Goal: Information Seeking & Learning: Learn about a topic

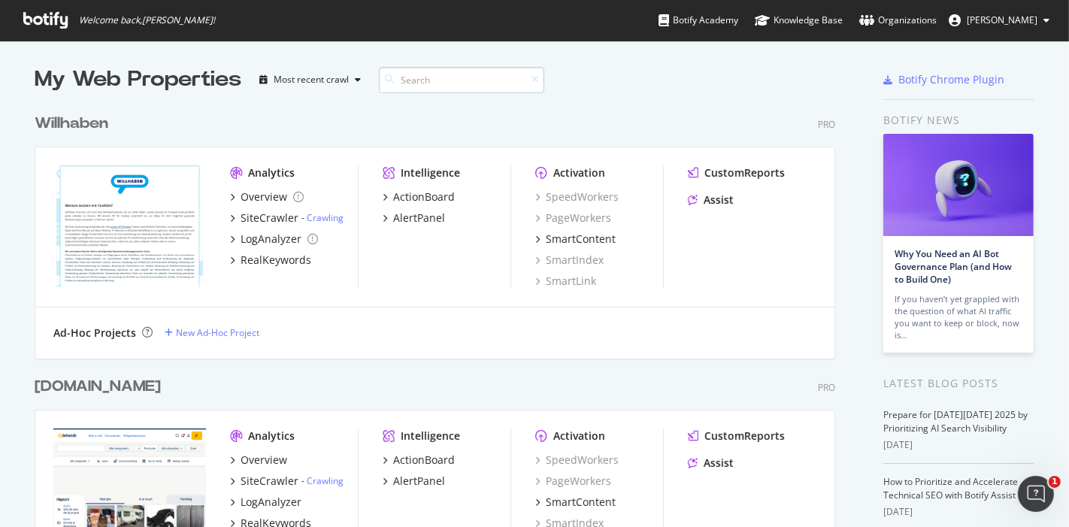
click at [459, 80] on input at bounding box center [461, 80] width 165 height 26
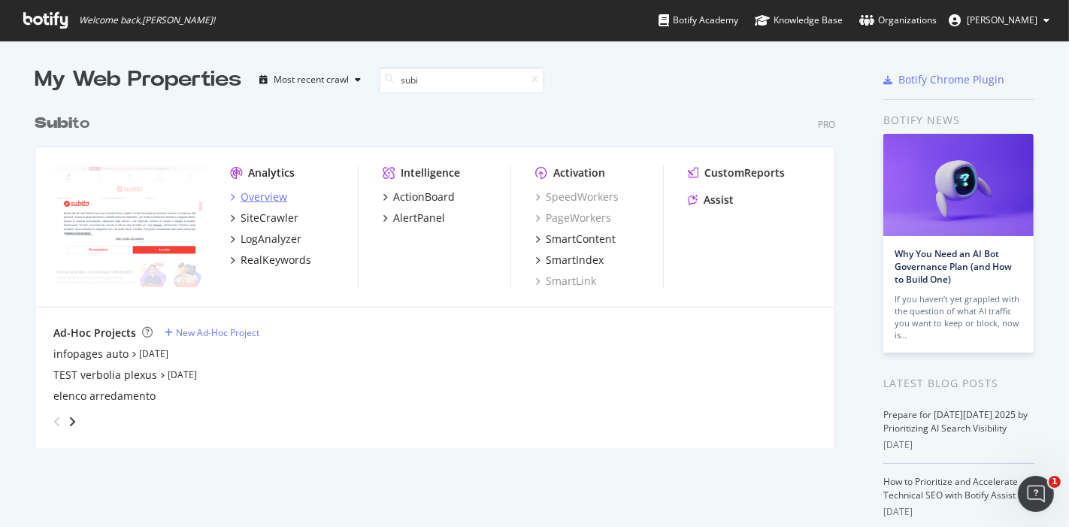
type input "subi"
click at [260, 193] on div "Overview" at bounding box center [264, 196] width 47 height 15
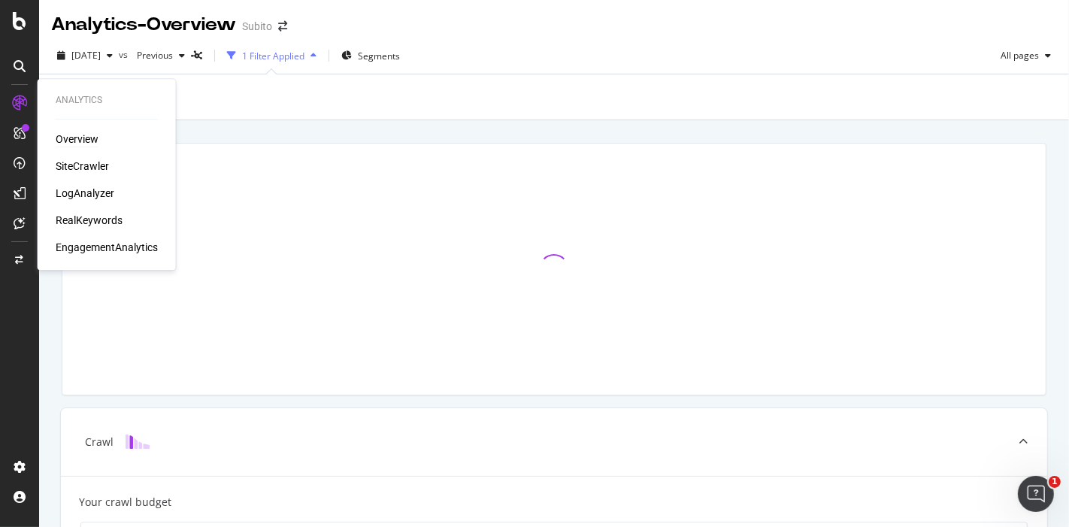
click at [24, 108] on icon at bounding box center [19, 102] width 15 height 15
click at [62, 145] on div "Overview" at bounding box center [77, 139] width 43 height 15
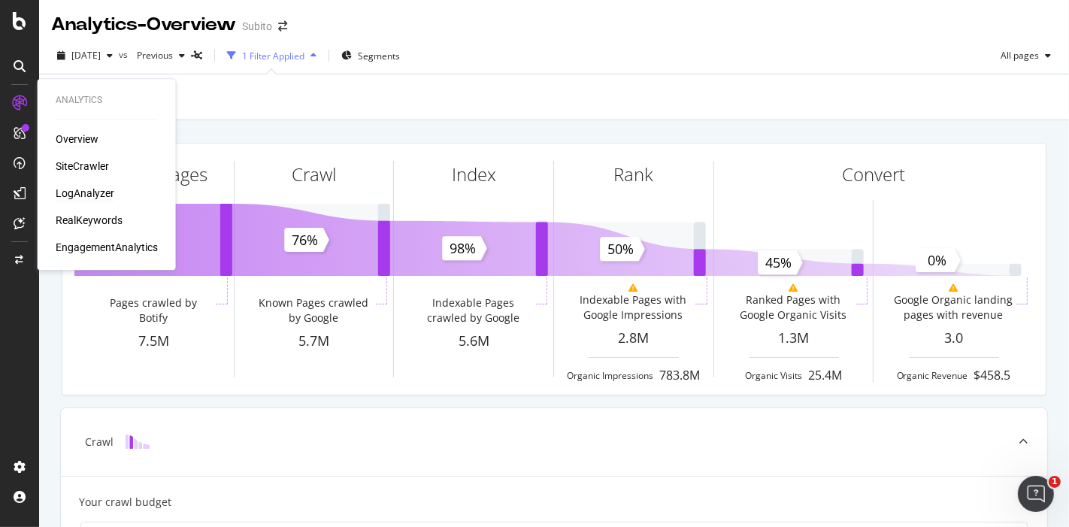
click at [86, 193] on div "LogAnalyzer" at bounding box center [85, 193] width 59 height 15
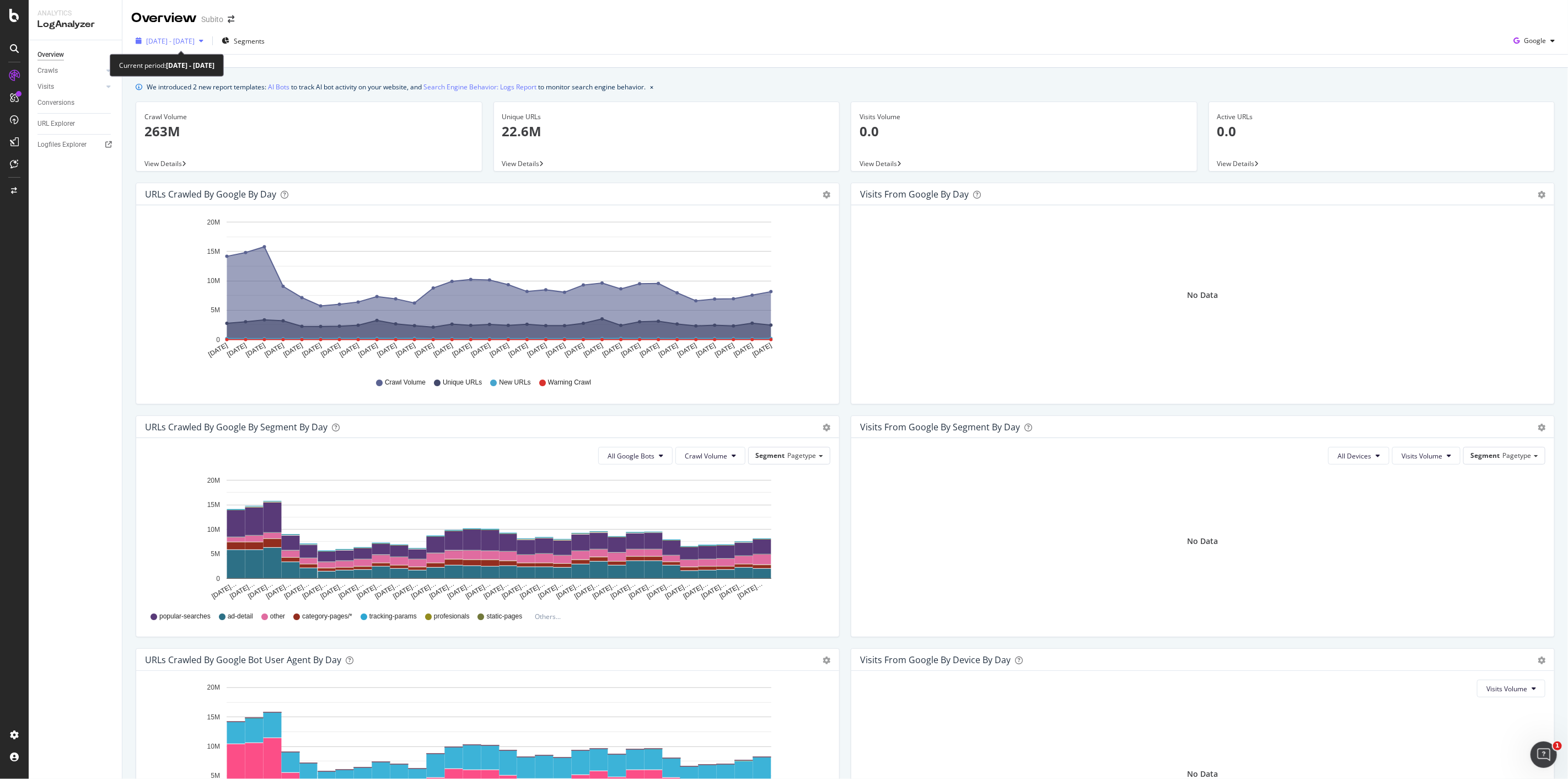
click at [194, 45] on span "[DATE] - [DATE]" at bounding box center [170, 41] width 48 height 10
click at [160, 120] on div "Last 6 Months" at bounding box center [181, 119] width 43 height 10
type input "[DATE]"
click at [281, 238] on div "Date Range Last 7 Days Last 28 Days Last 3 Months Last 6 Months Last Year Custo…" at bounding box center [209, 150] width 143 height 201
click at [272, 233] on button "Apply" at bounding box center [254, 233] width 34 height 18
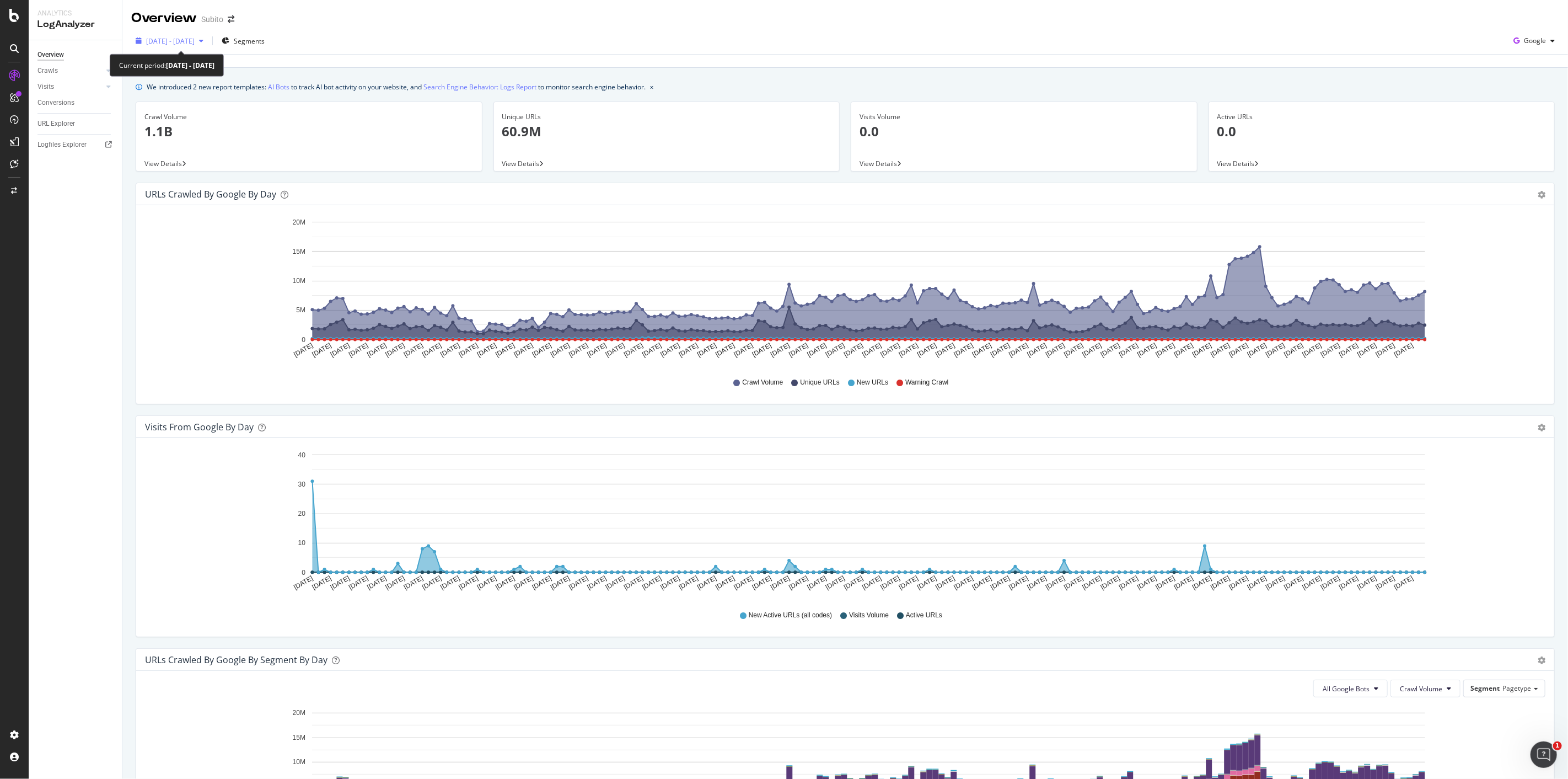
click at [177, 39] on span "[DATE] - [DATE]" at bounding box center [170, 41] width 48 height 10
click at [179, 131] on div "Last Year" at bounding box center [174, 132] width 29 height 10
type input "[DATE]"
click at [263, 230] on div "Apply" at bounding box center [254, 233] width 17 height 10
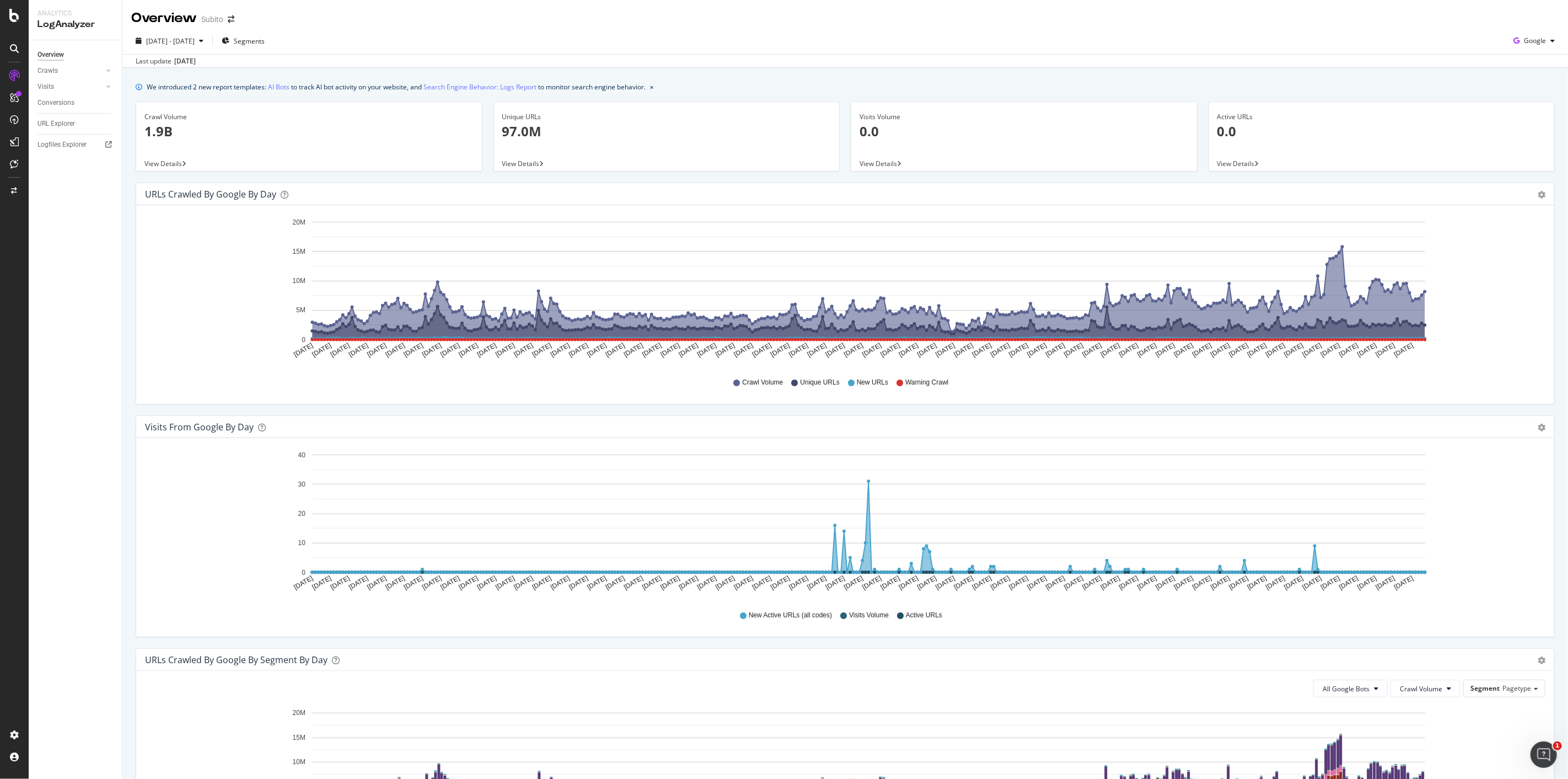
click at [783, 199] on div "URLs Crawled by Google by day Area Table" at bounding box center [846, 194] width 1418 height 22
click at [783, 189] on div "Area Table" at bounding box center [1542, 194] width 8 height 11
click at [783, 194] on icon "gear" at bounding box center [1542, 194] width 8 height 8
click at [783, 240] on span "Table" at bounding box center [1510, 236] width 88 height 15
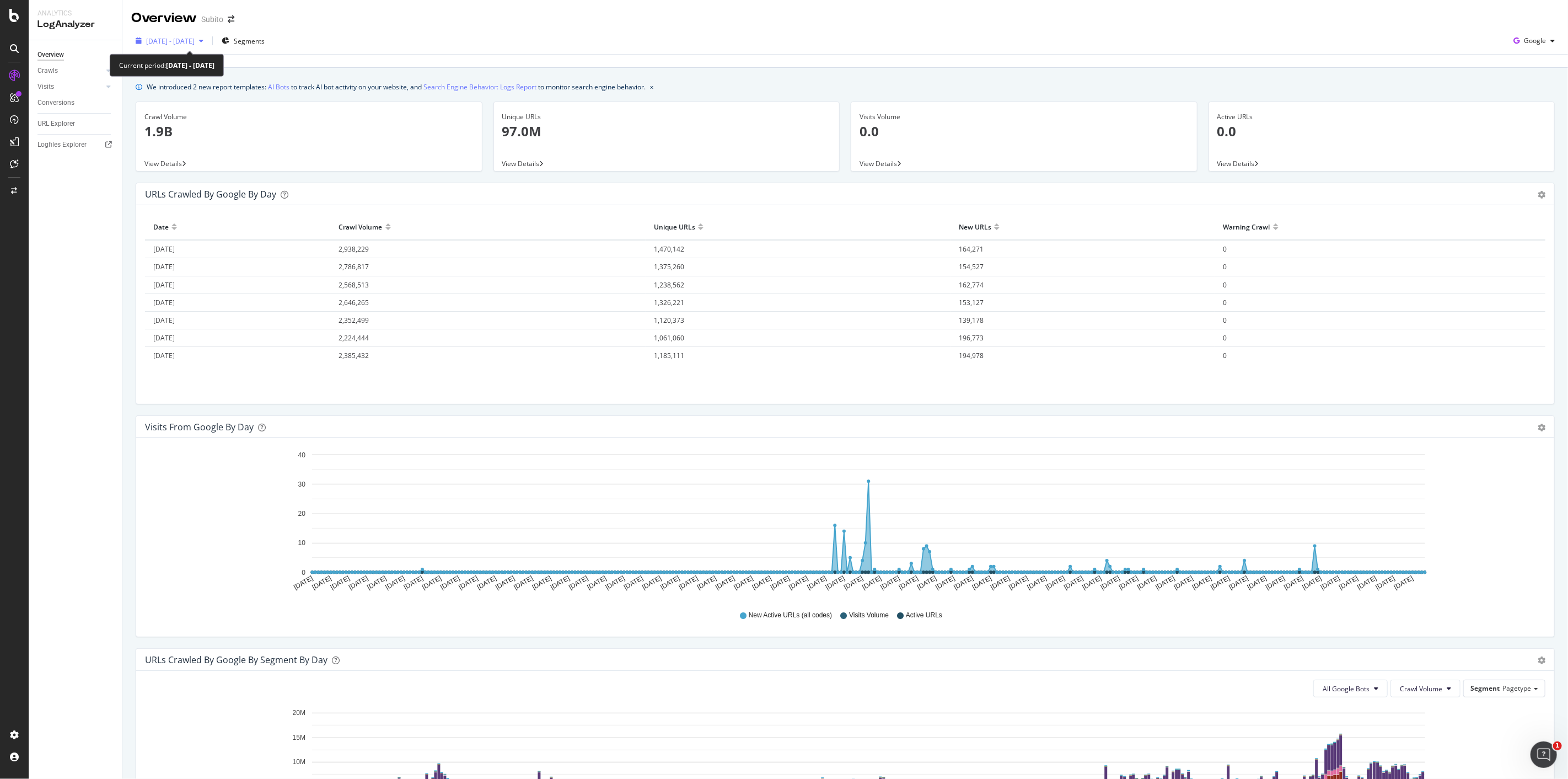
click at [194, 41] on span "[DATE] - [DATE]" at bounding box center [170, 41] width 48 height 10
click at [486, 55] on div "Last update [DATE]" at bounding box center [846, 61] width 1446 height 13
click at [783, 192] on icon "gear" at bounding box center [1542, 194] width 8 height 8
click at [783, 237] on span "Table" at bounding box center [1510, 236] width 88 height 15
click at [783, 215] on span "Area" at bounding box center [1510, 216] width 88 height 15
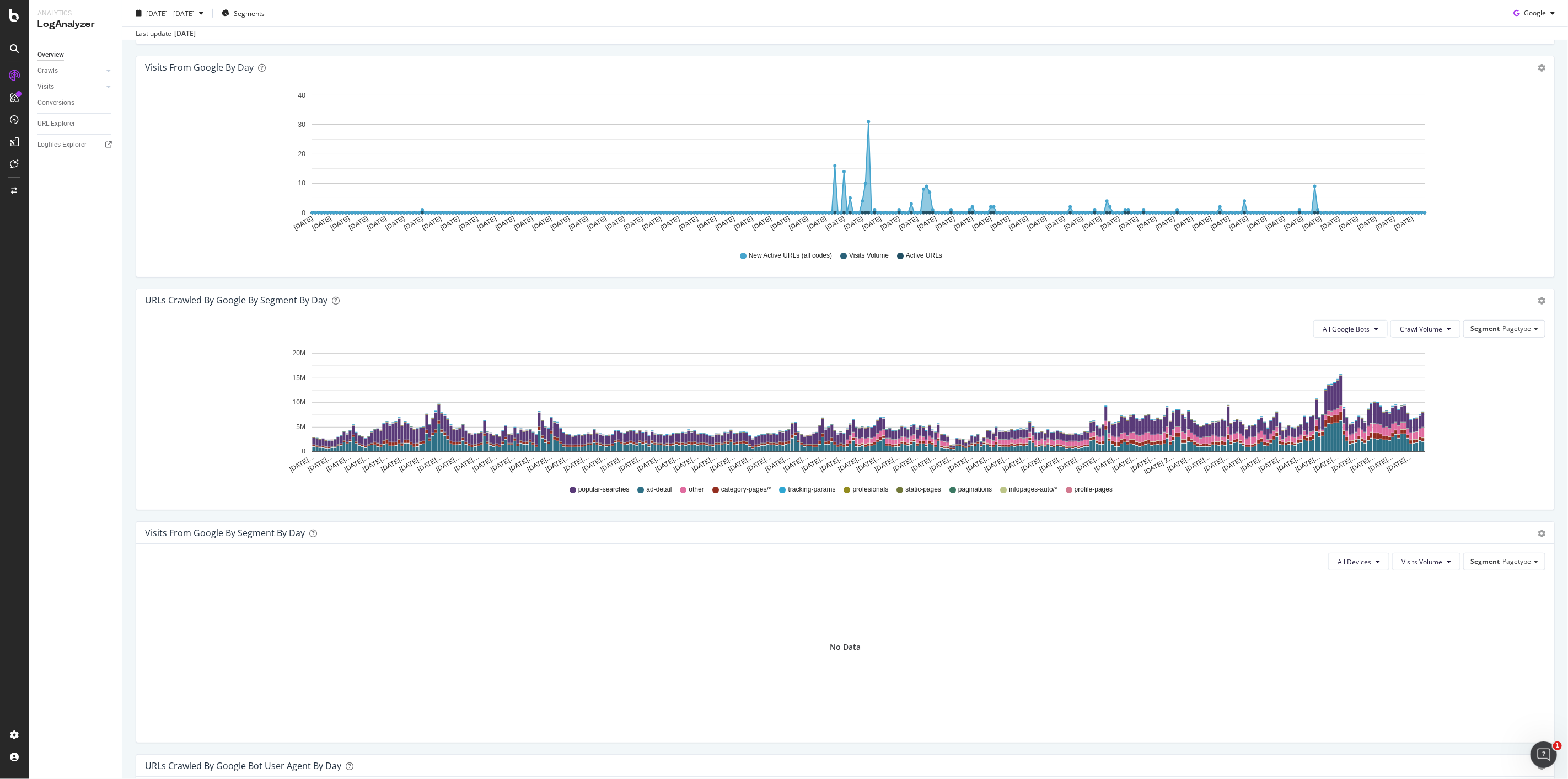
scroll to position [367, 0]
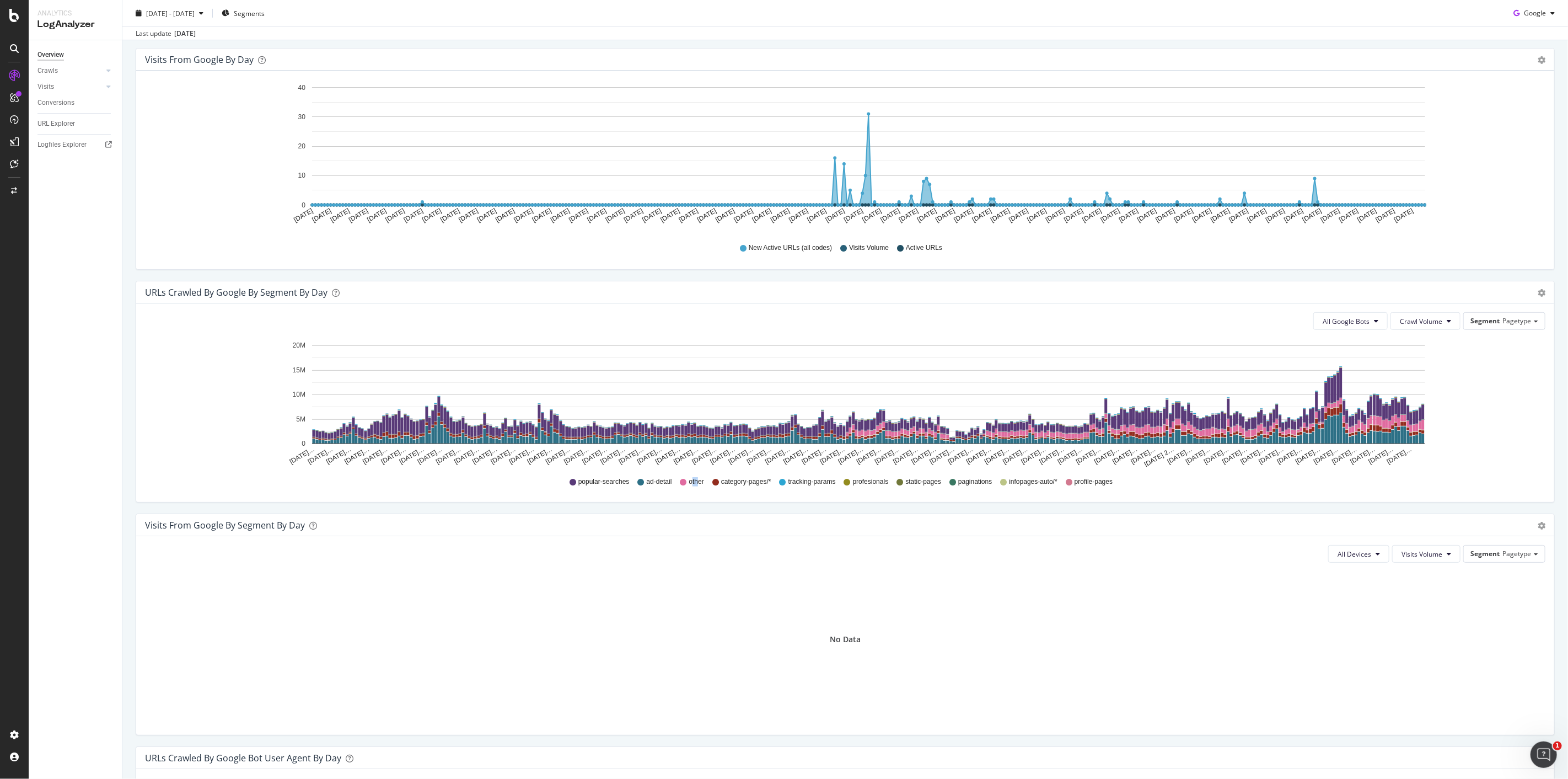
drag, startPoint x: 686, startPoint y: 483, endPoint x: 694, endPoint y: 483, distance: 8.0
click at [694, 386] on span "other" at bounding box center [697, 481] width 15 height 10
drag, startPoint x: 785, startPoint y: 482, endPoint x: 920, endPoint y: 478, distance: 135.1
click at [783, 386] on div "popular-searches ad-detail other category-pages/* tracking-params profesionals …" at bounding box center [845, 482] width 1390 height 25
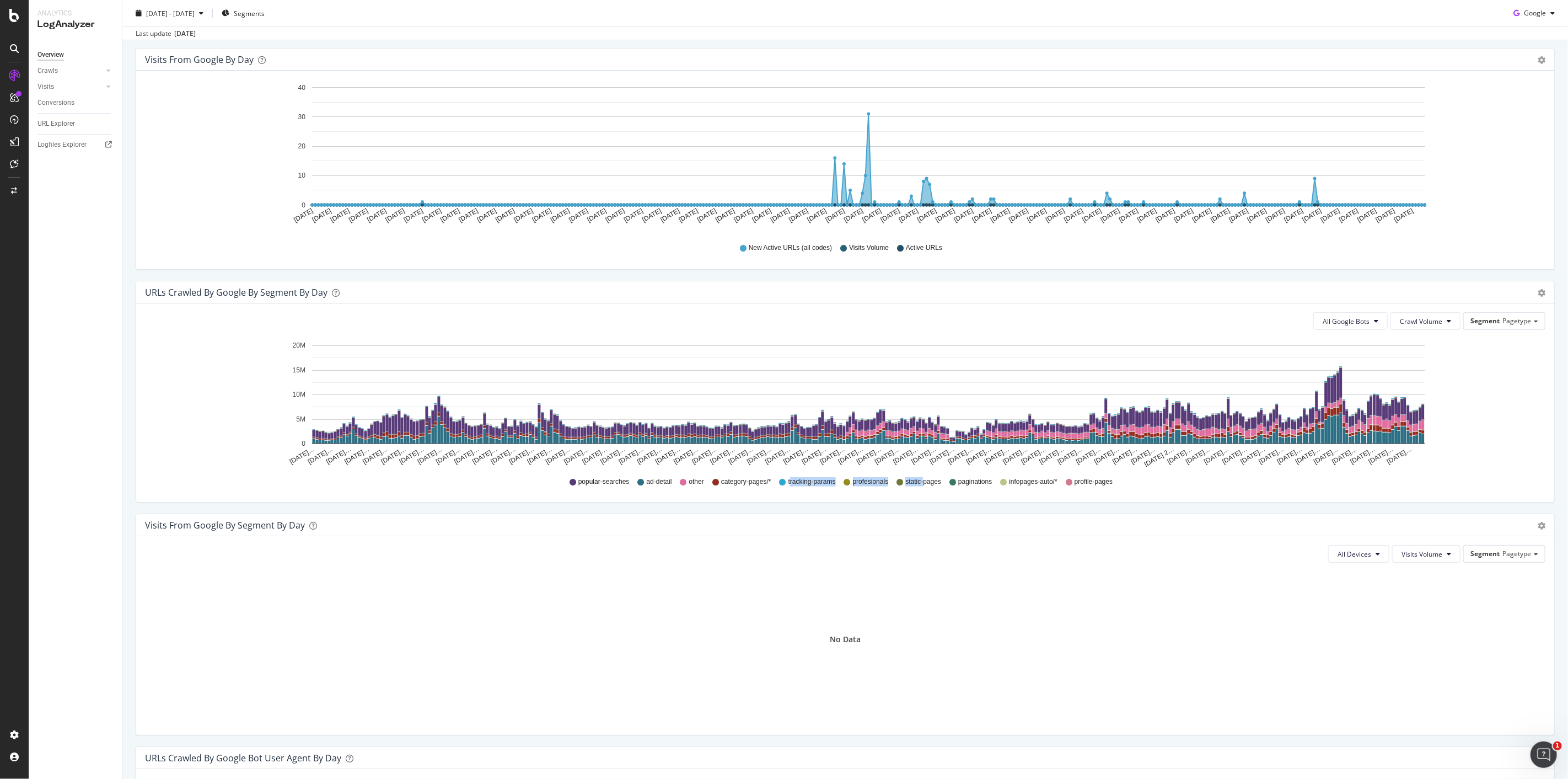
click at [783, 386] on span "static-pages" at bounding box center [923, 481] width 36 height 10
drag, startPoint x: 1112, startPoint y: 480, endPoint x: 609, endPoint y: 469, distance: 503.1
click at [609, 386] on div "popular-searches ad-detail other category-pages/* tracking-params profesionals …" at bounding box center [845, 482] width 1390 height 25
drag, startPoint x: 539, startPoint y: 480, endPoint x: 788, endPoint y: 478, distance: 249.0
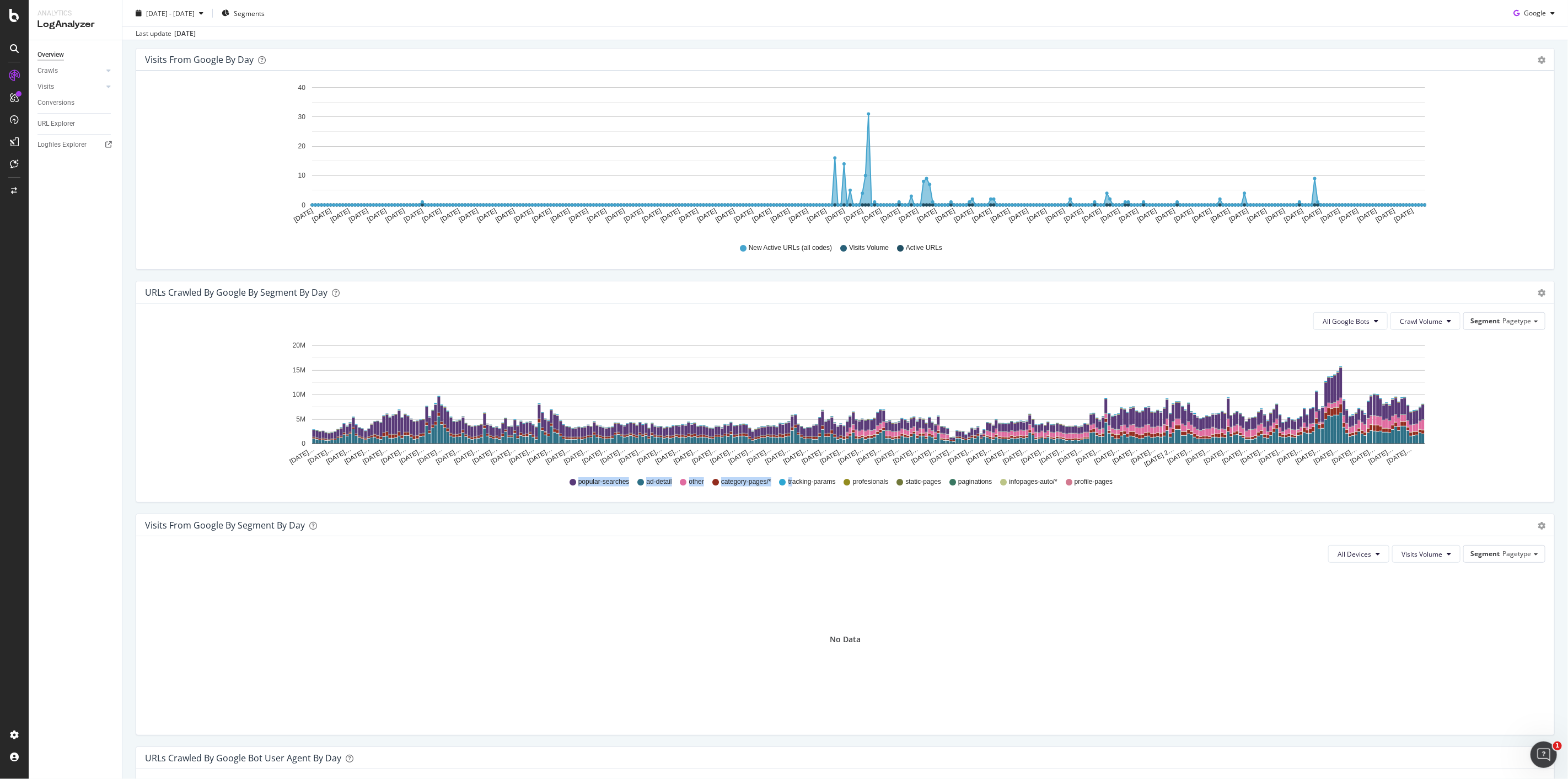
click at [783, 386] on div "popular-searches ad-detail other category-pages/* tracking-params profesionals …" at bounding box center [845, 482] width 1390 height 25
click at [783, 386] on span "tracking-params" at bounding box center [812, 481] width 48 height 10
drag, startPoint x: 785, startPoint y: 478, endPoint x: 803, endPoint y: 479, distance: 18.0
click at [783, 386] on span "tracking-params" at bounding box center [812, 481] width 48 height 10
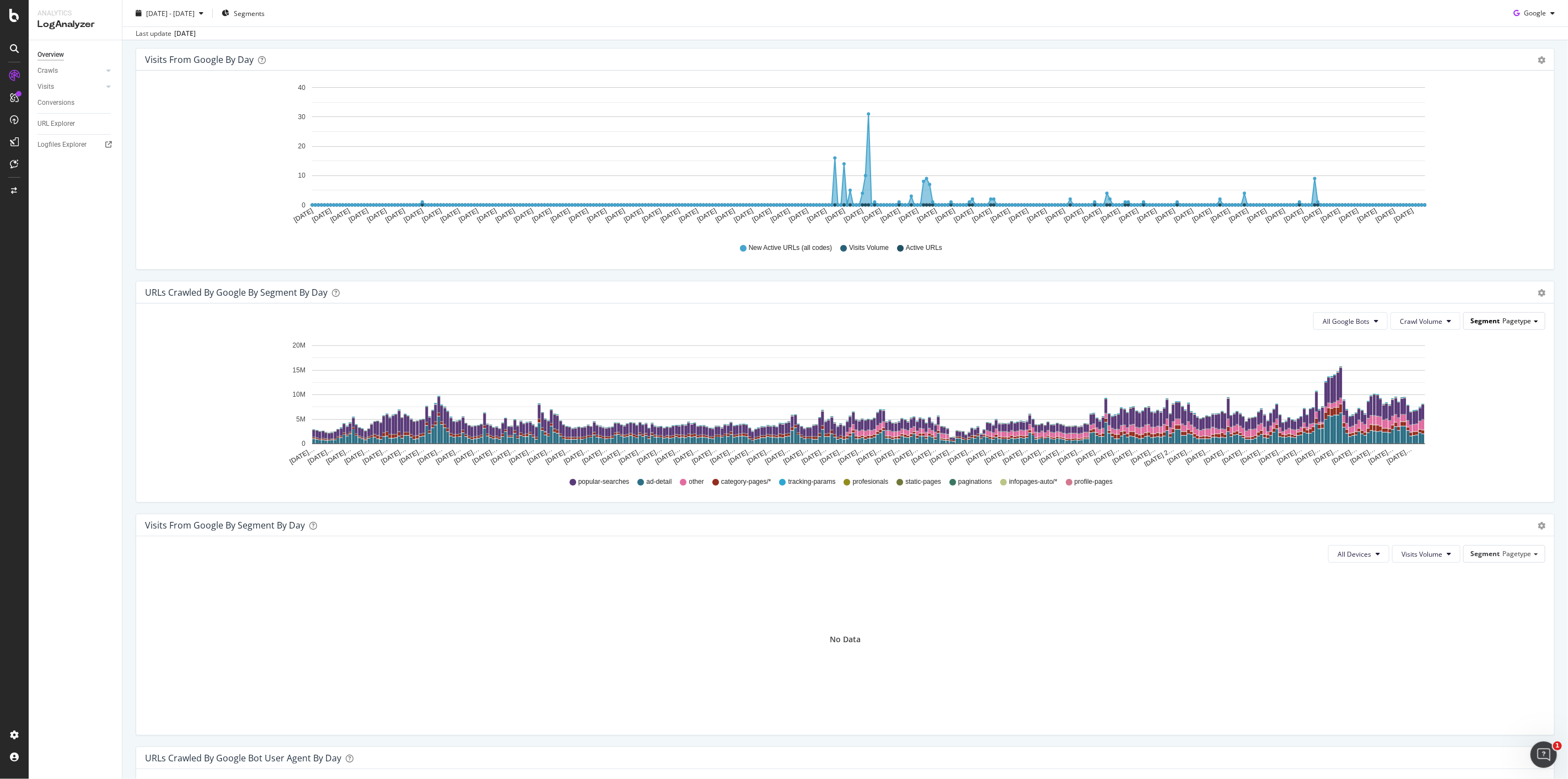
click at [783, 317] on span "Pagetype" at bounding box center [1517, 321] width 29 height 10
click at [783, 386] on div "popular-searches ad-detail other category-pages/* tracking-params profesionals …" at bounding box center [845, 482] width 1390 height 25
click at [783, 386] on span "infopages-auto/*" at bounding box center [1033, 481] width 48 height 10
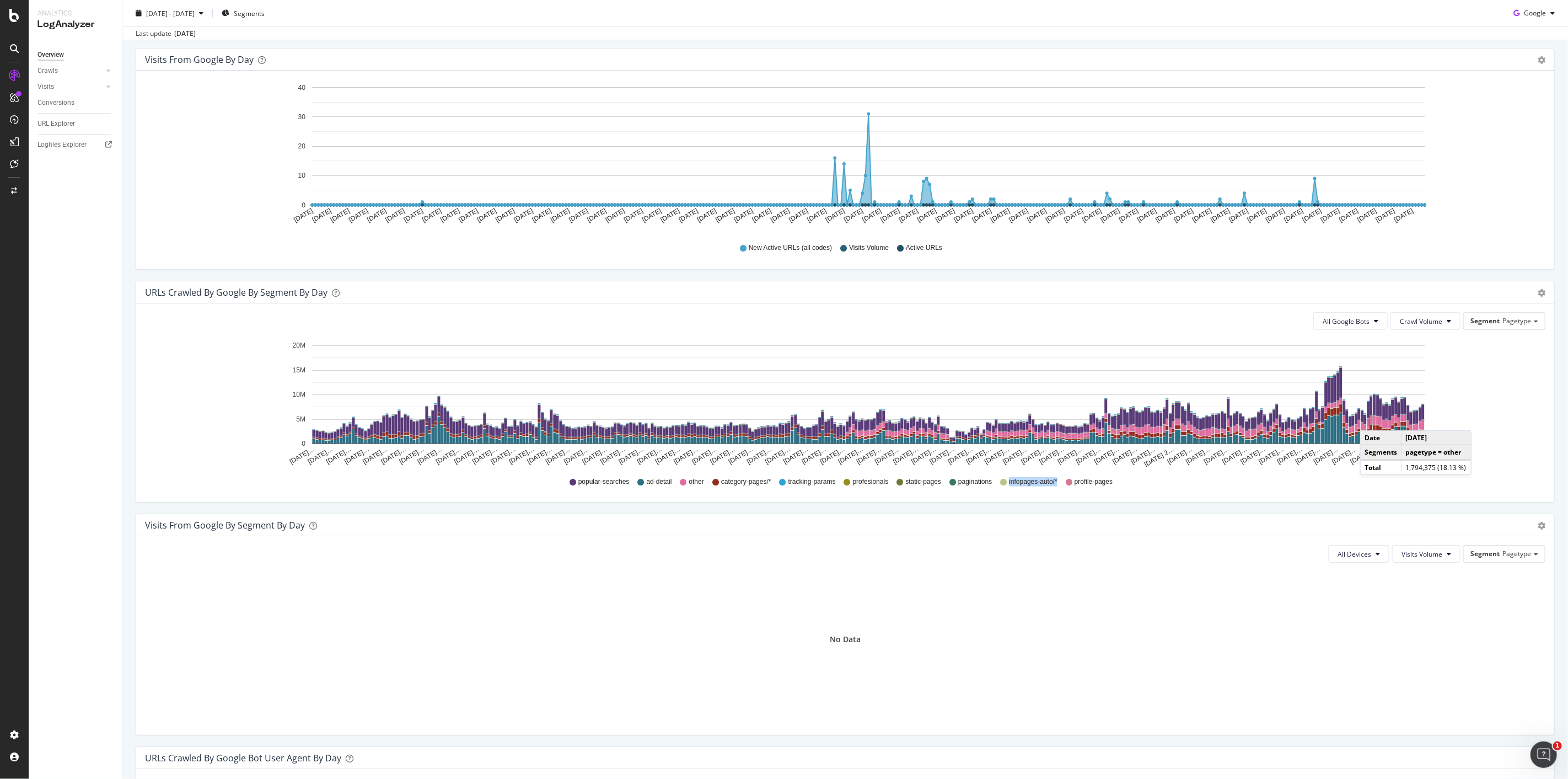
click at [783, 386] on span "infopages-auto/*" at bounding box center [1033, 481] width 48 height 10
click at [783, 386] on div "popular-searches ad-detail other category-pages/* tracking-params profesionals …" at bounding box center [845, 482] width 1390 height 25
click at [783, 317] on span "Segment" at bounding box center [1485, 321] width 29 height 10
click at [783, 341] on div "Pagetype" at bounding box center [1493, 337] width 93 height 15
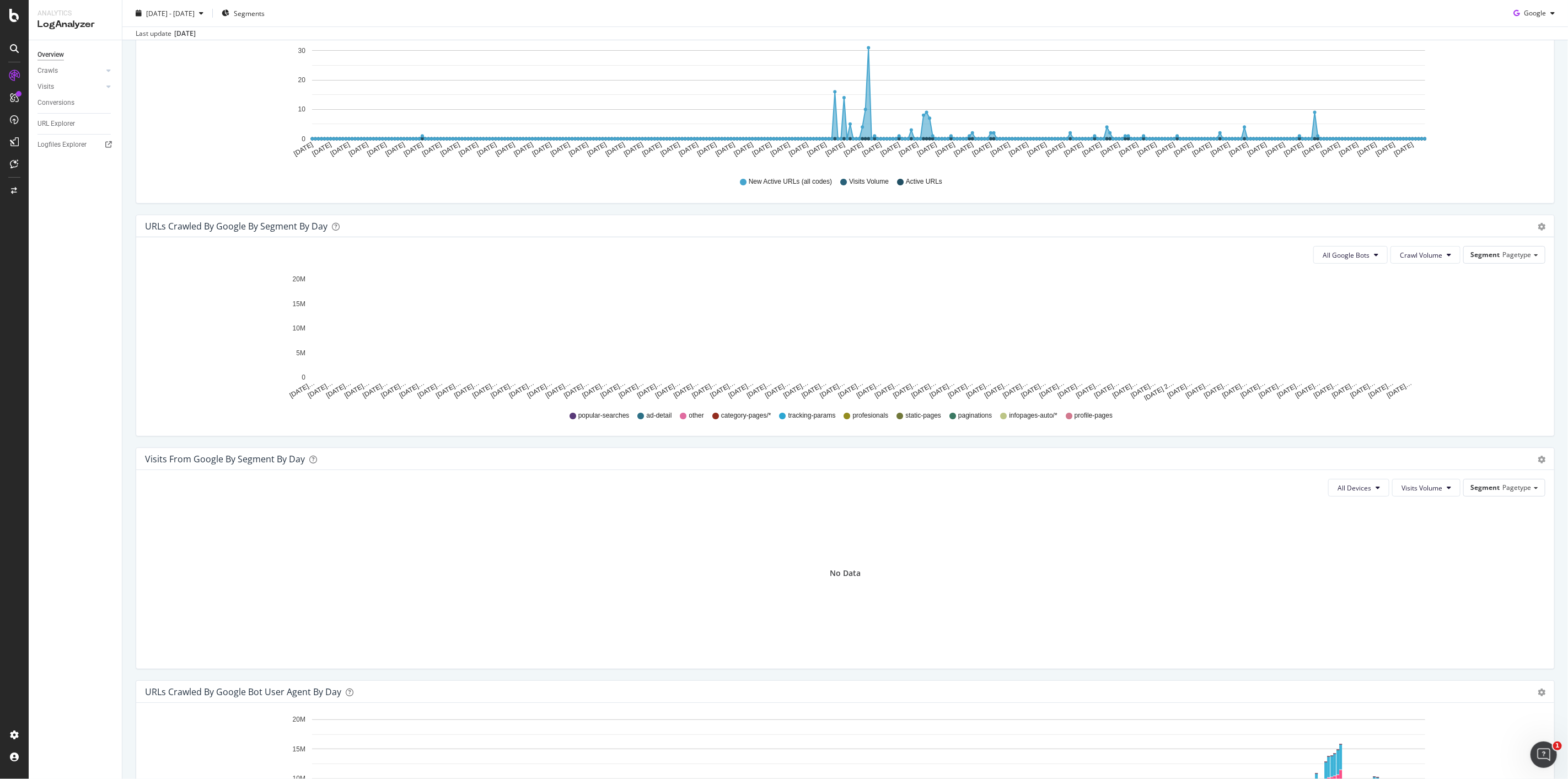
scroll to position [428, 0]
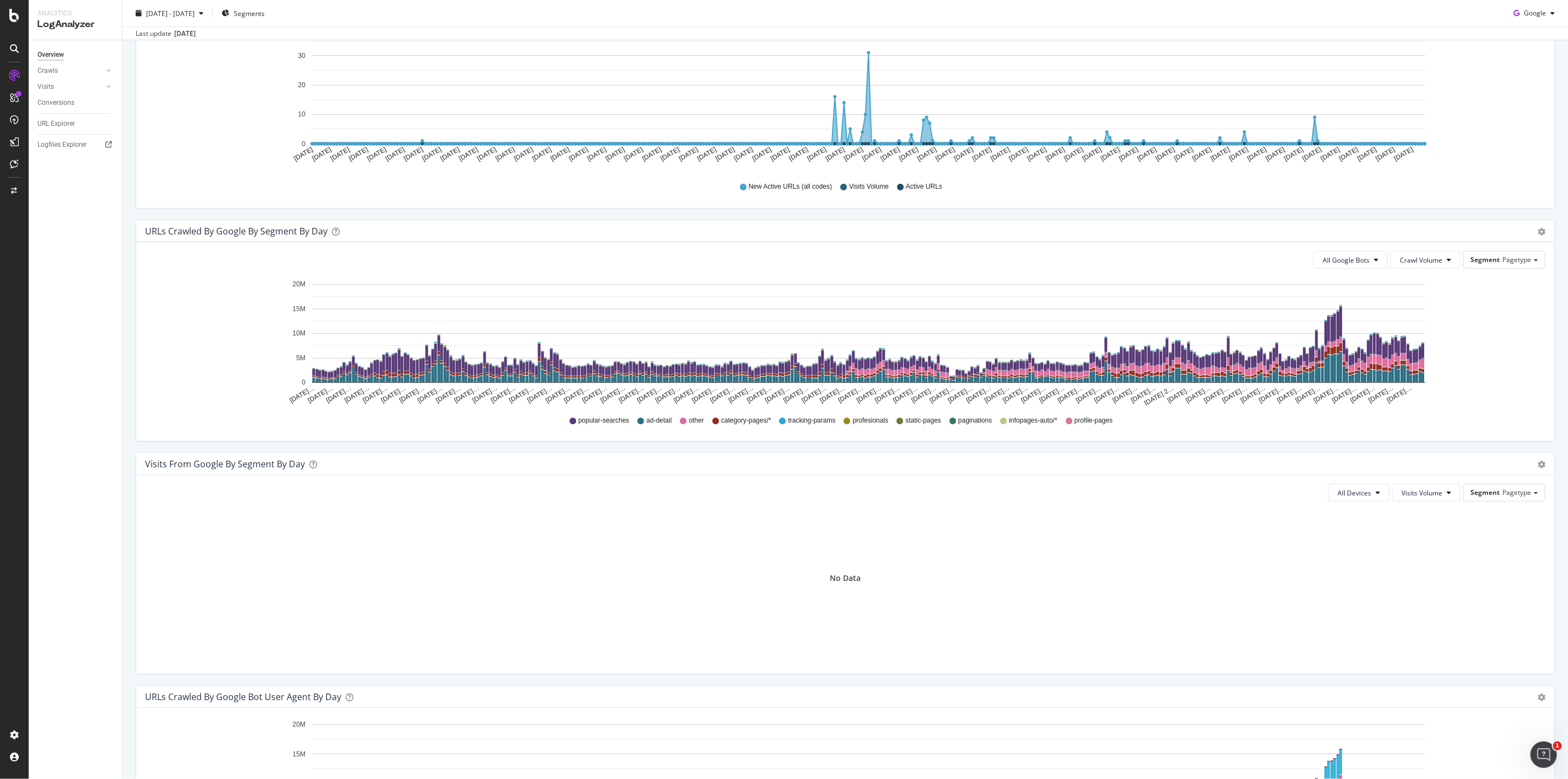
click at [783, 386] on span "profile-pages" at bounding box center [1093, 420] width 38 height 10
click at [783, 386] on span "infopages-auto/*" at bounding box center [1033, 420] width 48 height 10
drag, startPoint x: 1004, startPoint y: 418, endPoint x: 1061, endPoint y: 425, distance: 57.4
click at [783, 386] on div "popular-searches ad-detail other category-pages/* tracking-params profesionals …" at bounding box center [845, 420] width 1390 height 25
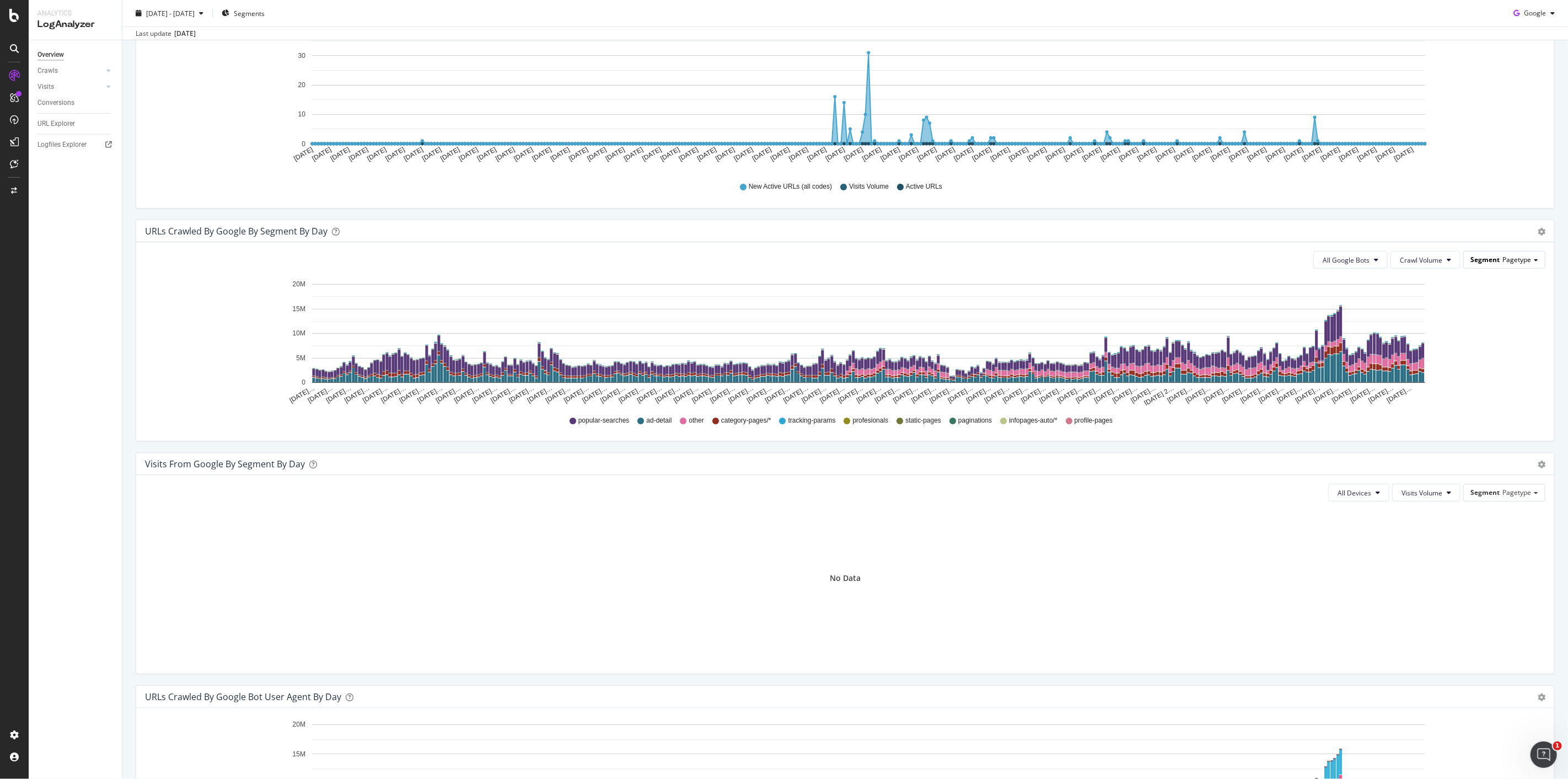
click at [783, 260] on div "Segment Pagetype" at bounding box center [1504, 260] width 81 height 16
click at [783, 386] on div "Advanced selector >" at bounding box center [1493, 380] width 93 height 15
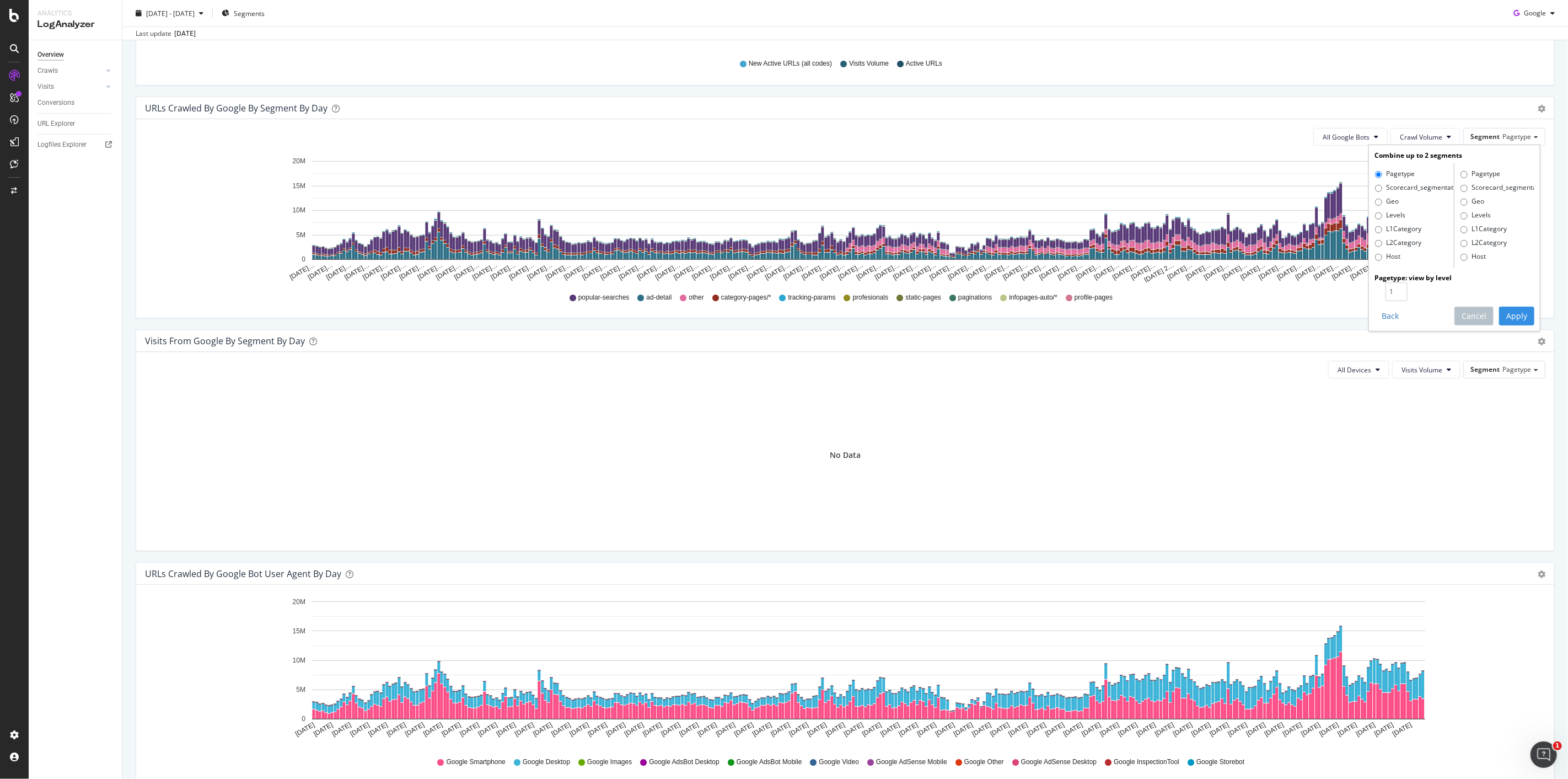
scroll to position [490, 0]
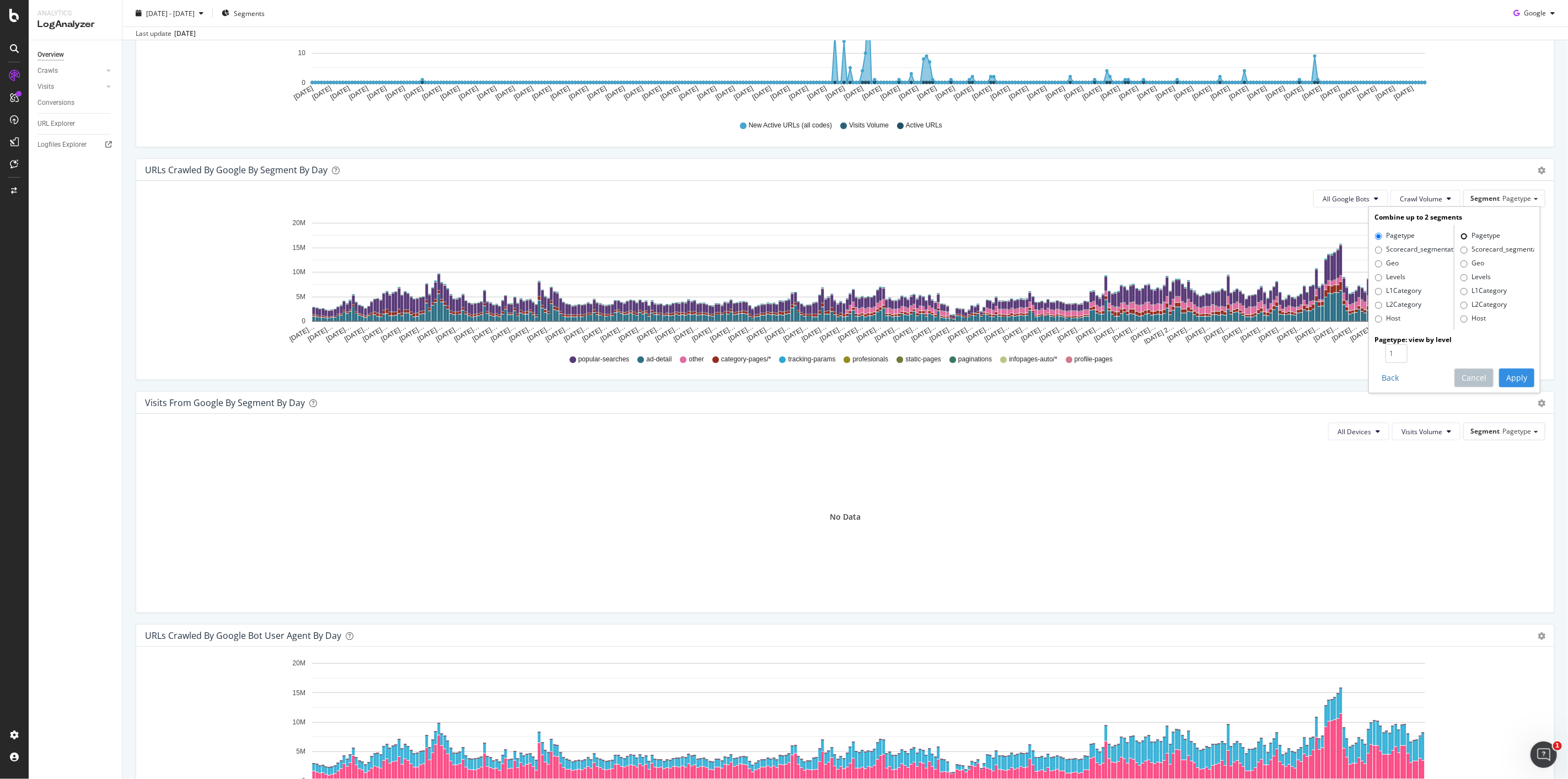
click at [783, 235] on input "Pagetype" at bounding box center [1465, 236] width 7 height 7
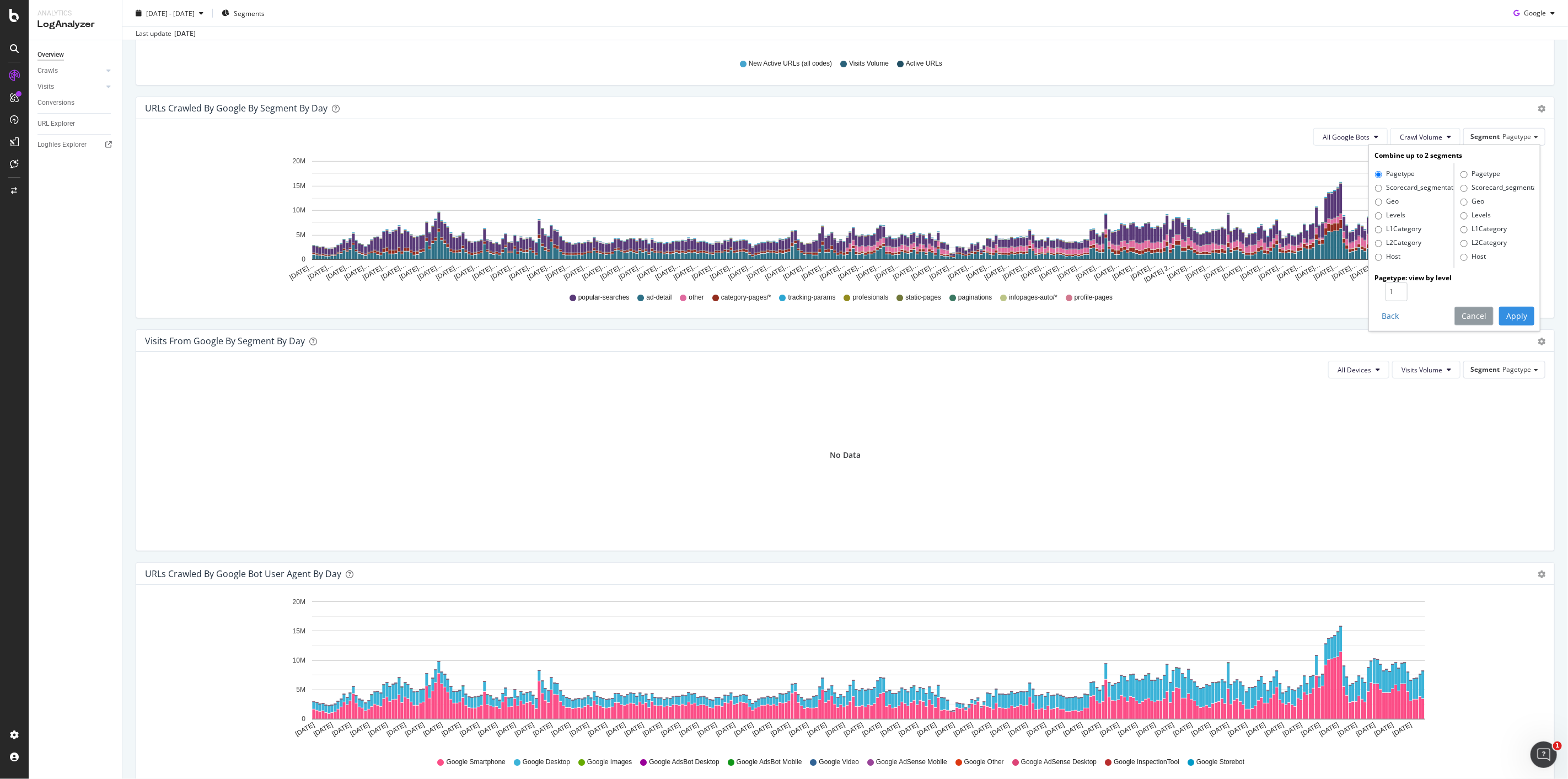
click at [783, 315] on button "Cancel" at bounding box center [1474, 316] width 39 height 19
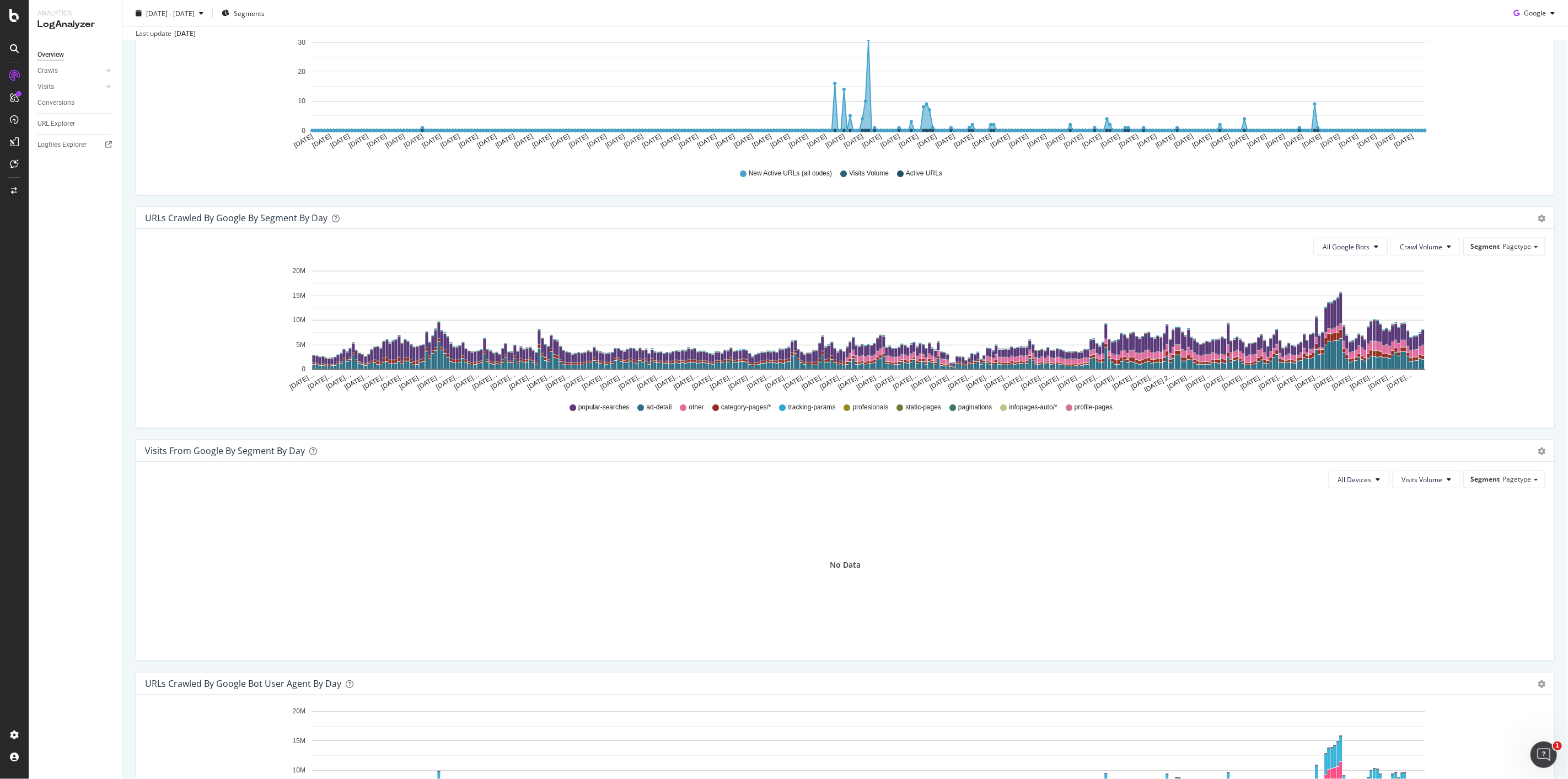
scroll to position [428, 0]
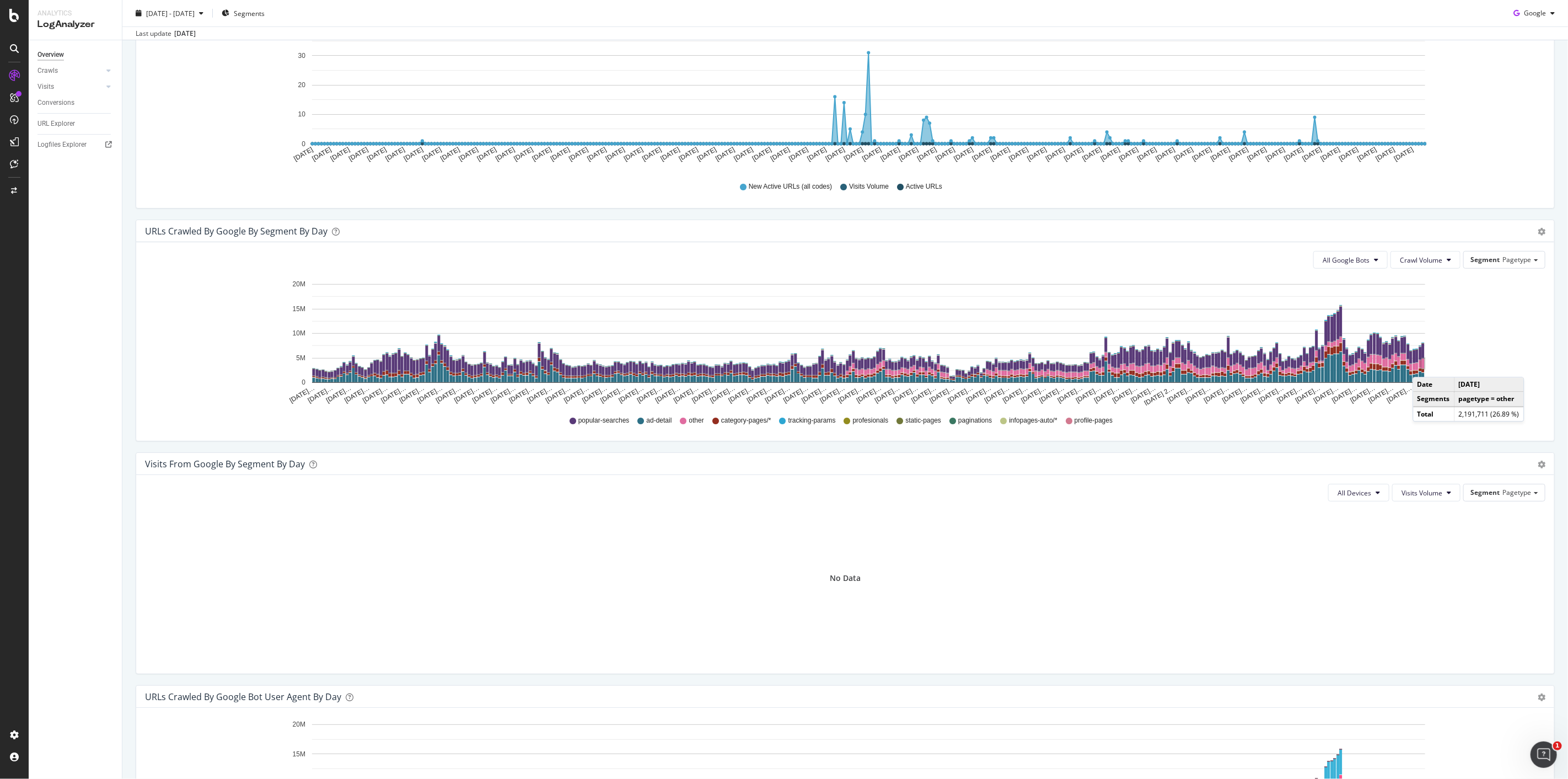
click at [783, 366] on rect "A chart." at bounding box center [1424, 364] width 3 height 10
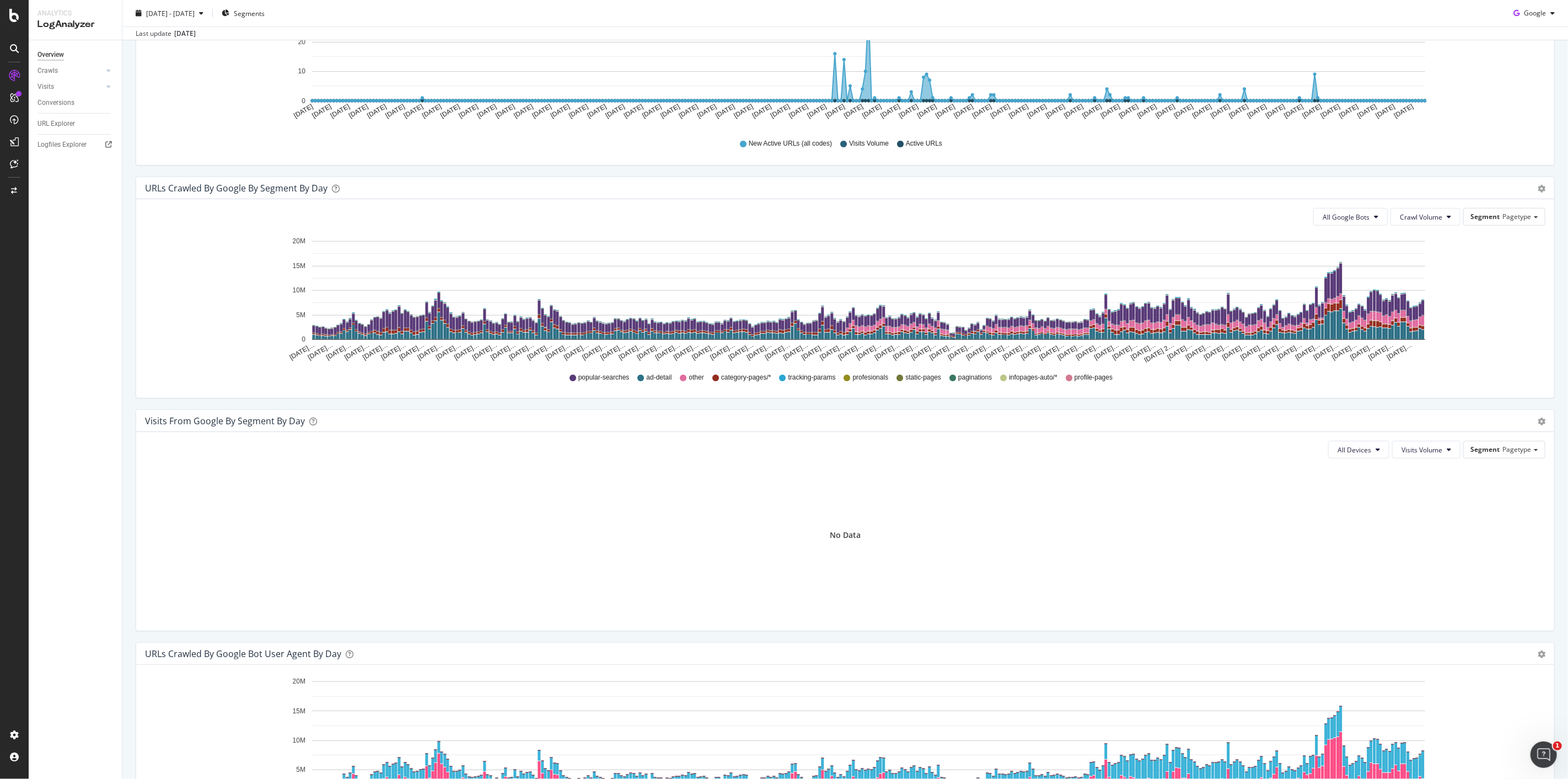
scroll to position [288, 0]
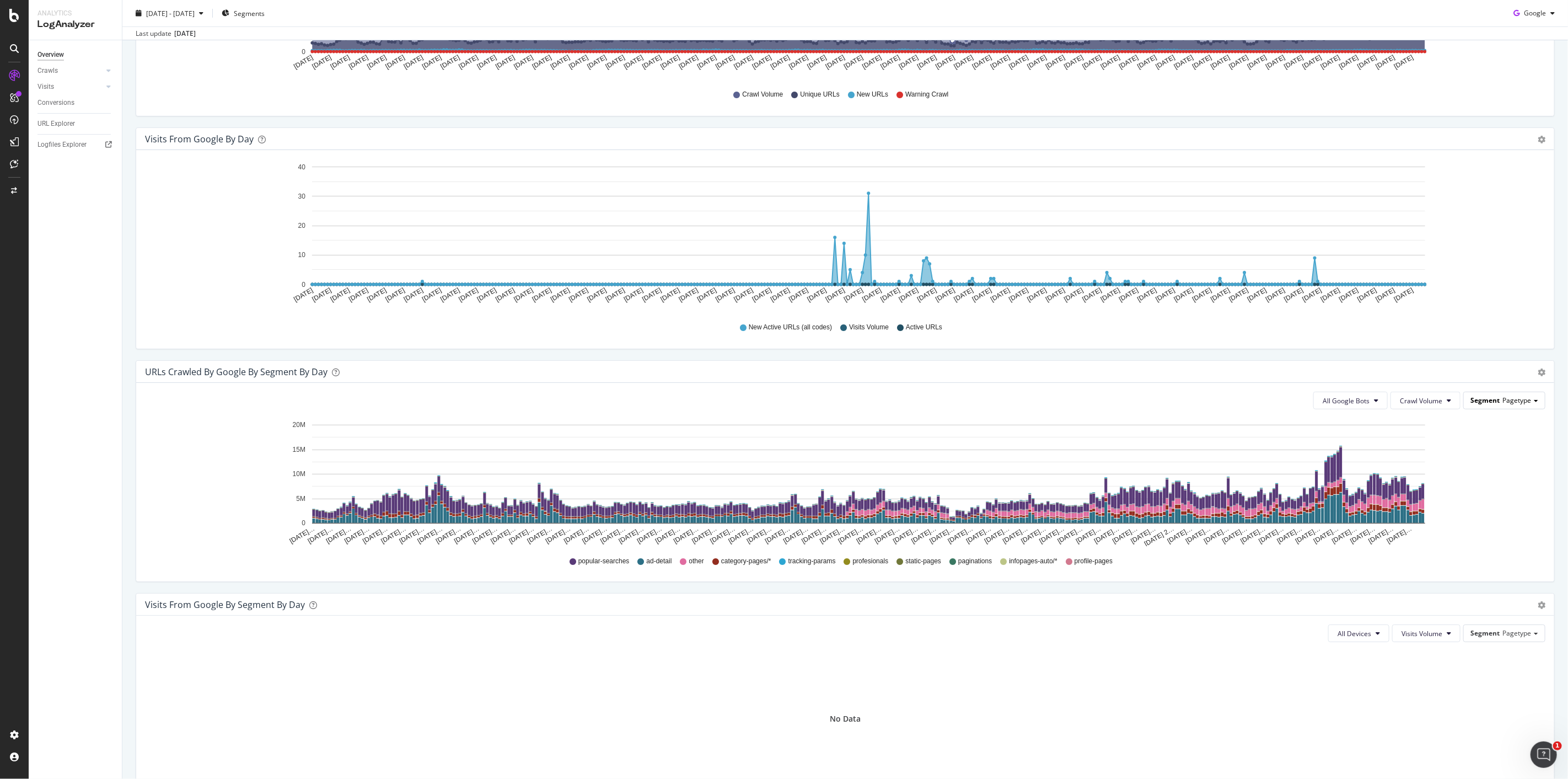
click at [783, 386] on span "Pagetype" at bounding box center [1517, 400] width 29 height 10
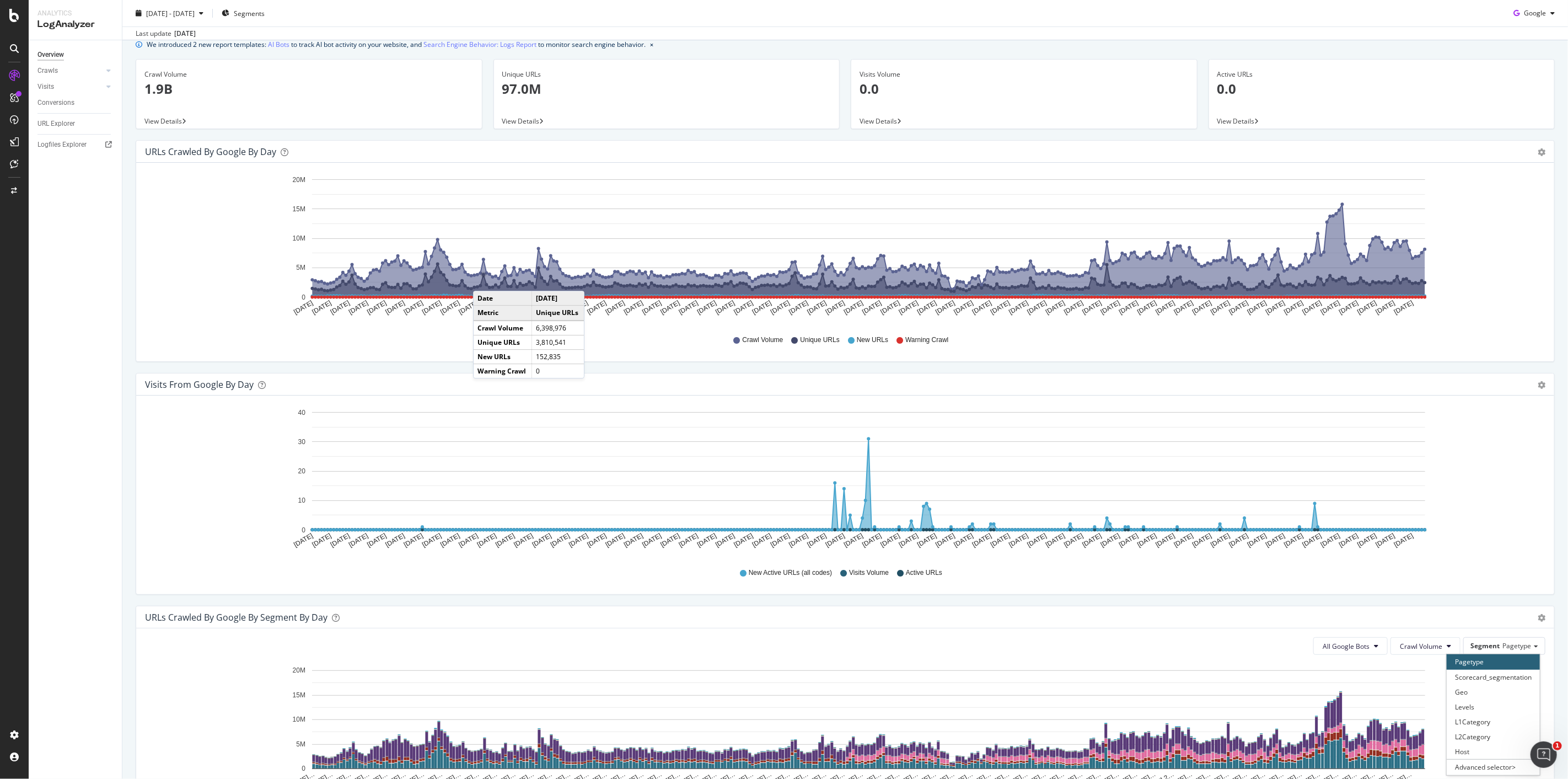
scroll to position [0, 0]
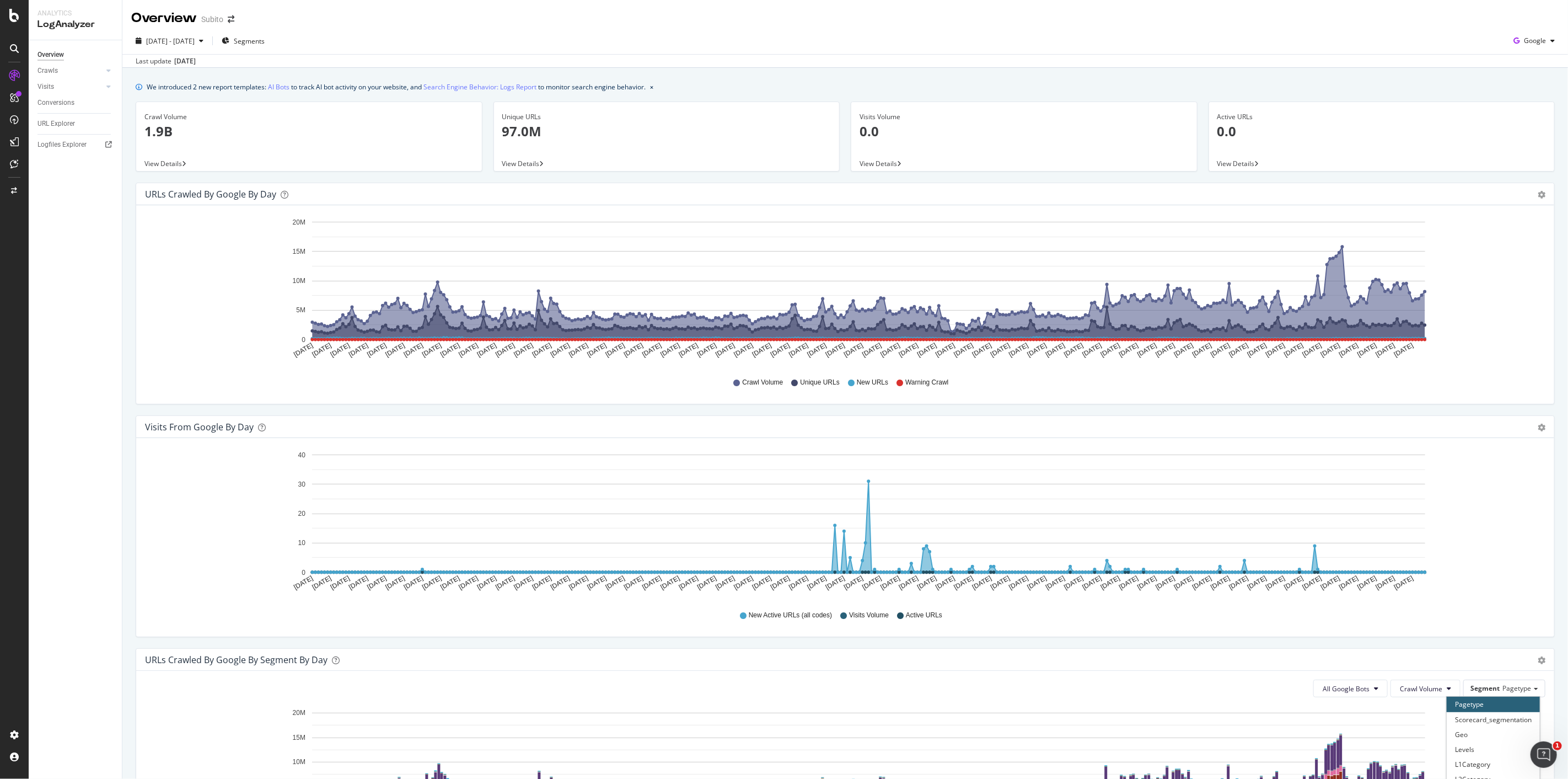
click at [444, 48] on div "[DATE] - [DATE] Segments Google" at bounding box center [846, 43] width 1446 height 22
click at [57, 70] on link "Crawls" at bounding box center [70, 71] width 65 height 12
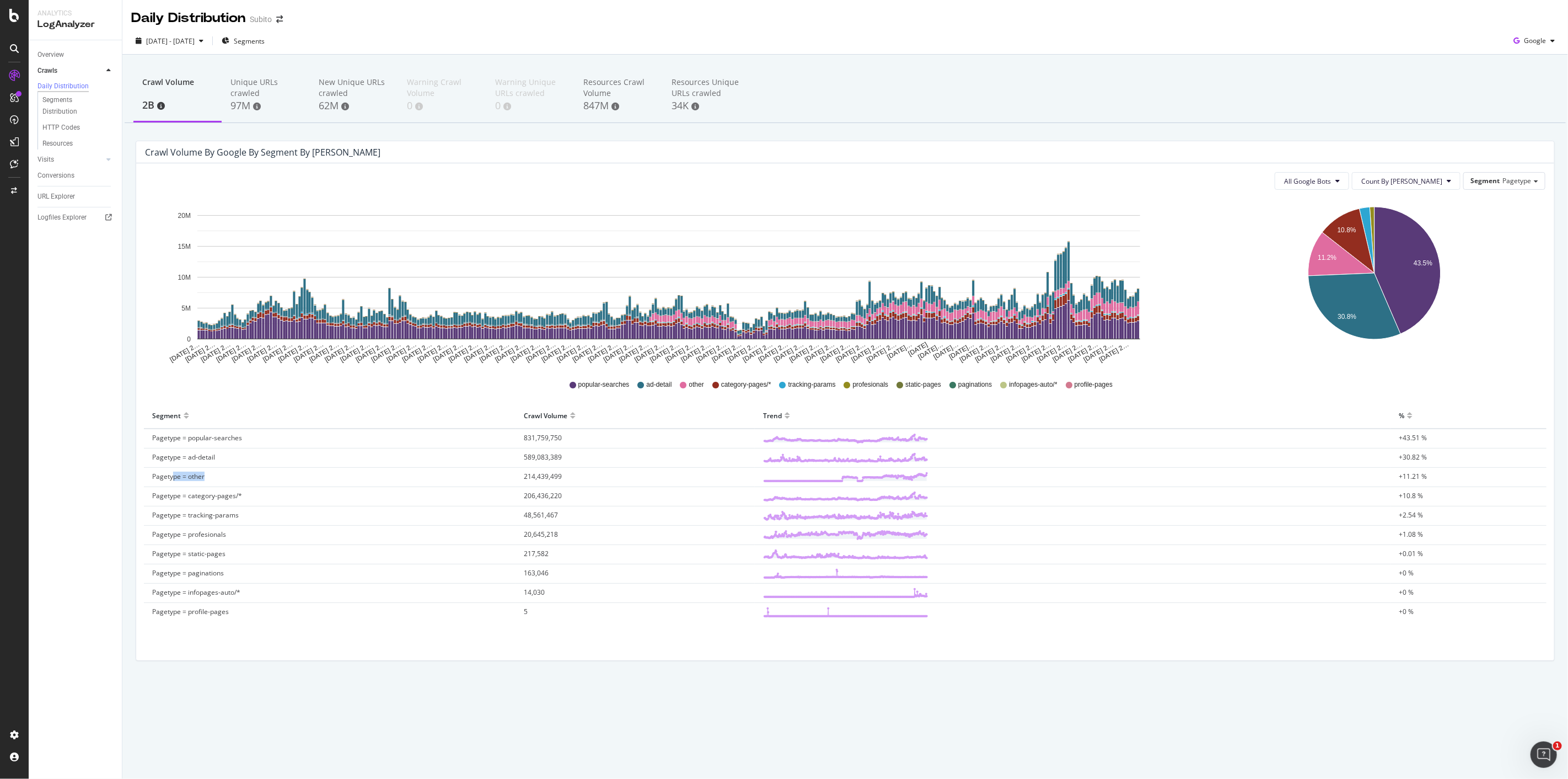
drag, startPoint x: 173, startPoint y: 478, endPoint x: 453, endPoint y: 478, distance: 280.0
click at [375, 386] on td "Pagetype = other" at bounding box center [329, 478] width 372 height 19
click at [561, 386] on td "214,439,499" at bounding box center [635, 478] width 239 height 19
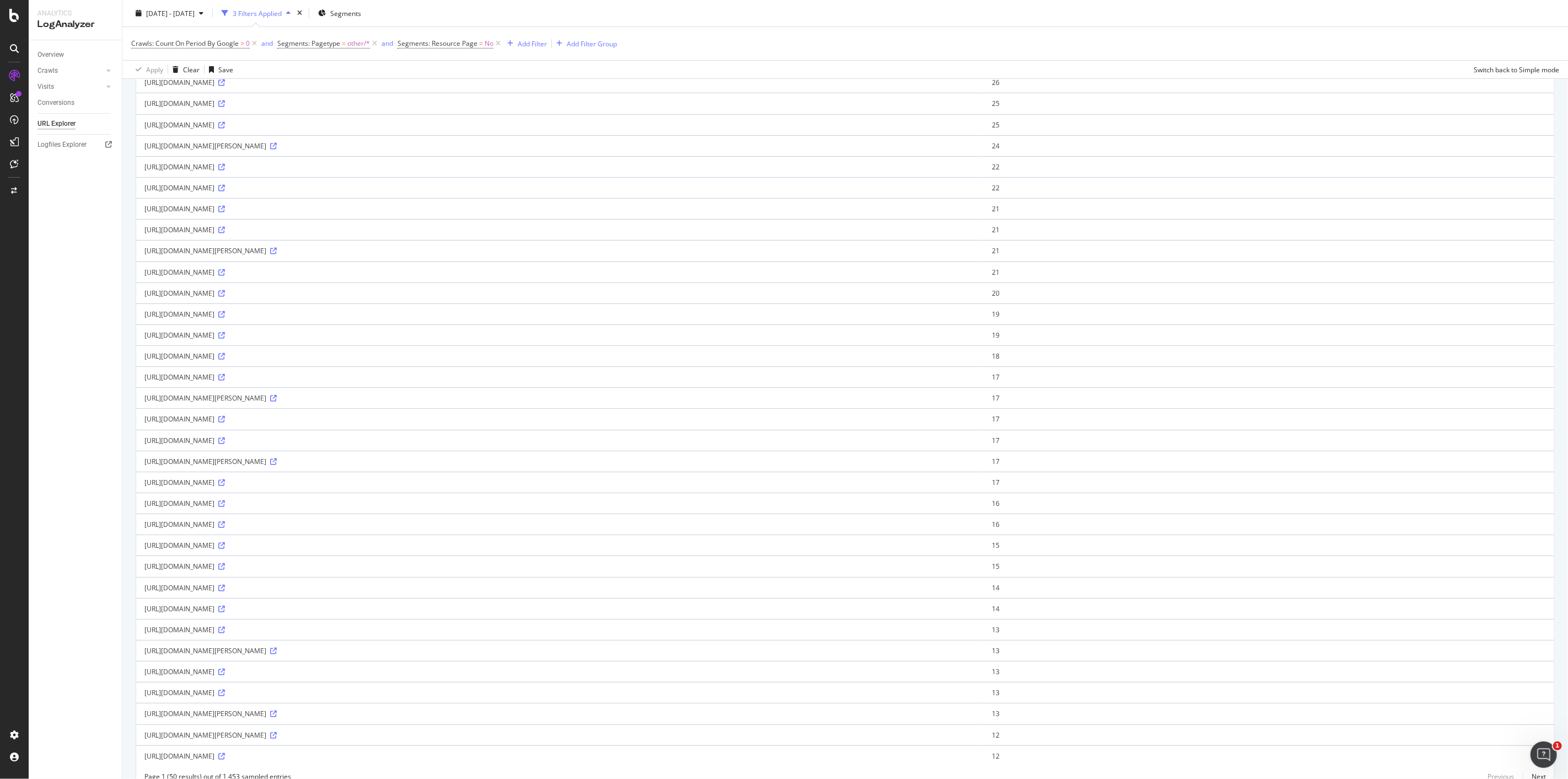
scroll to position [538, 0]
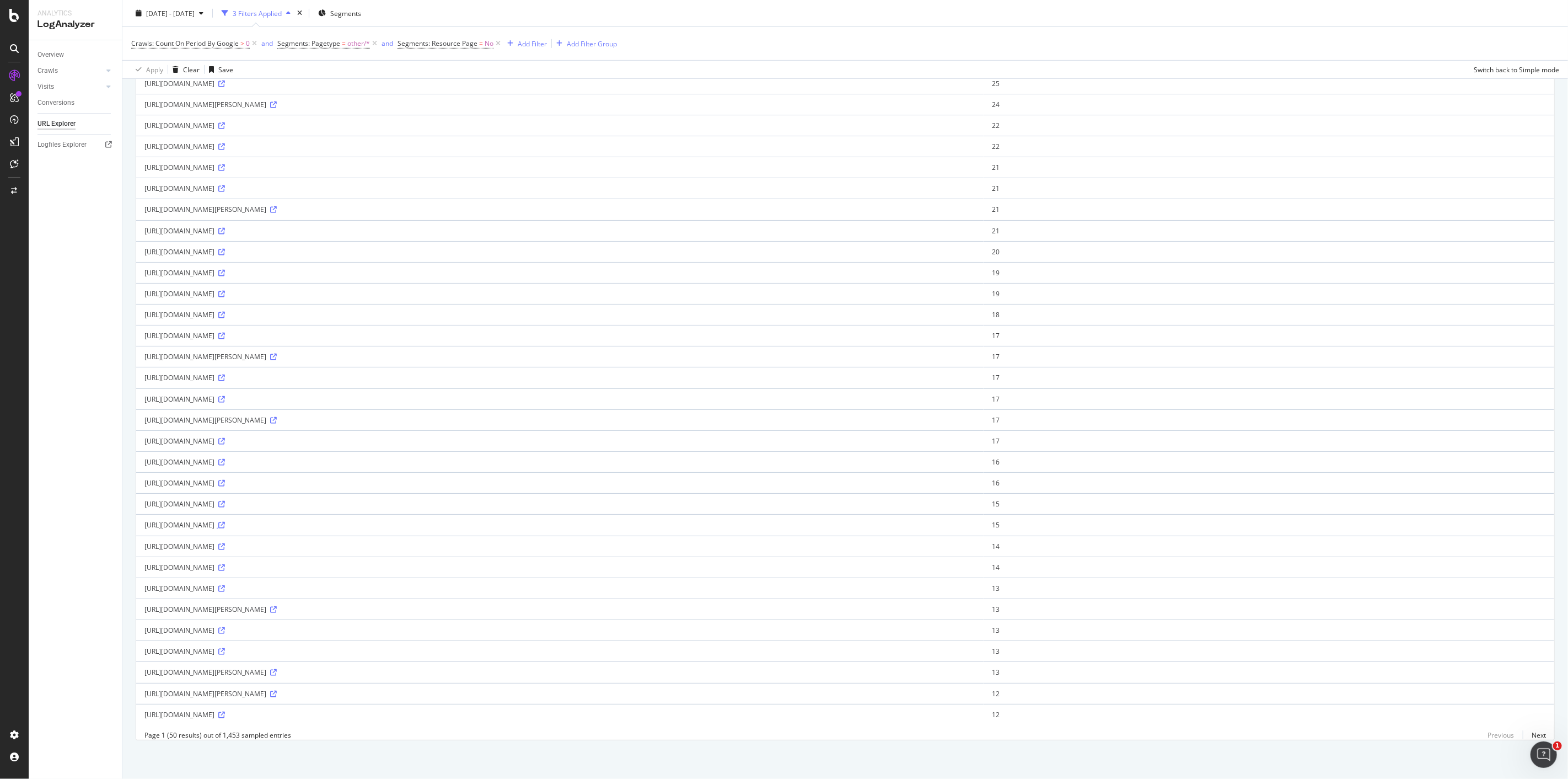
click at [225, 386] on icon at bounding box center [221, 524] width 7 height 7
click at [225, 249] on icon at bounding box center [221, 252] width 7 height 7
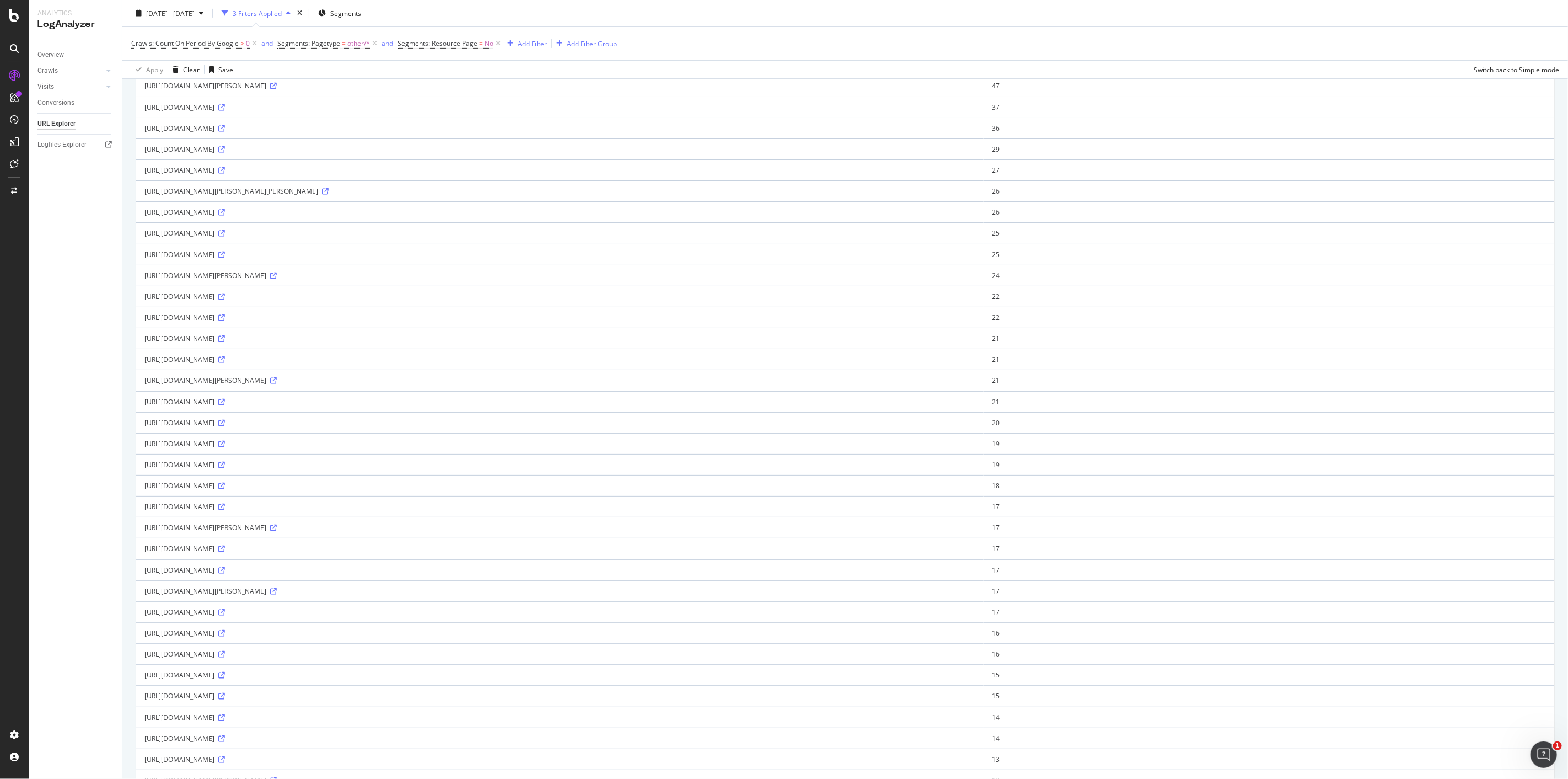
scroll to position [232, 0]
click at [362, 228] on div "[URL][DOMAIN_NAME]" at bounding box center [560, 224] width 831 height 10
click at [225, 228] on icon at bounding box center [221, 224] width 7 height 7
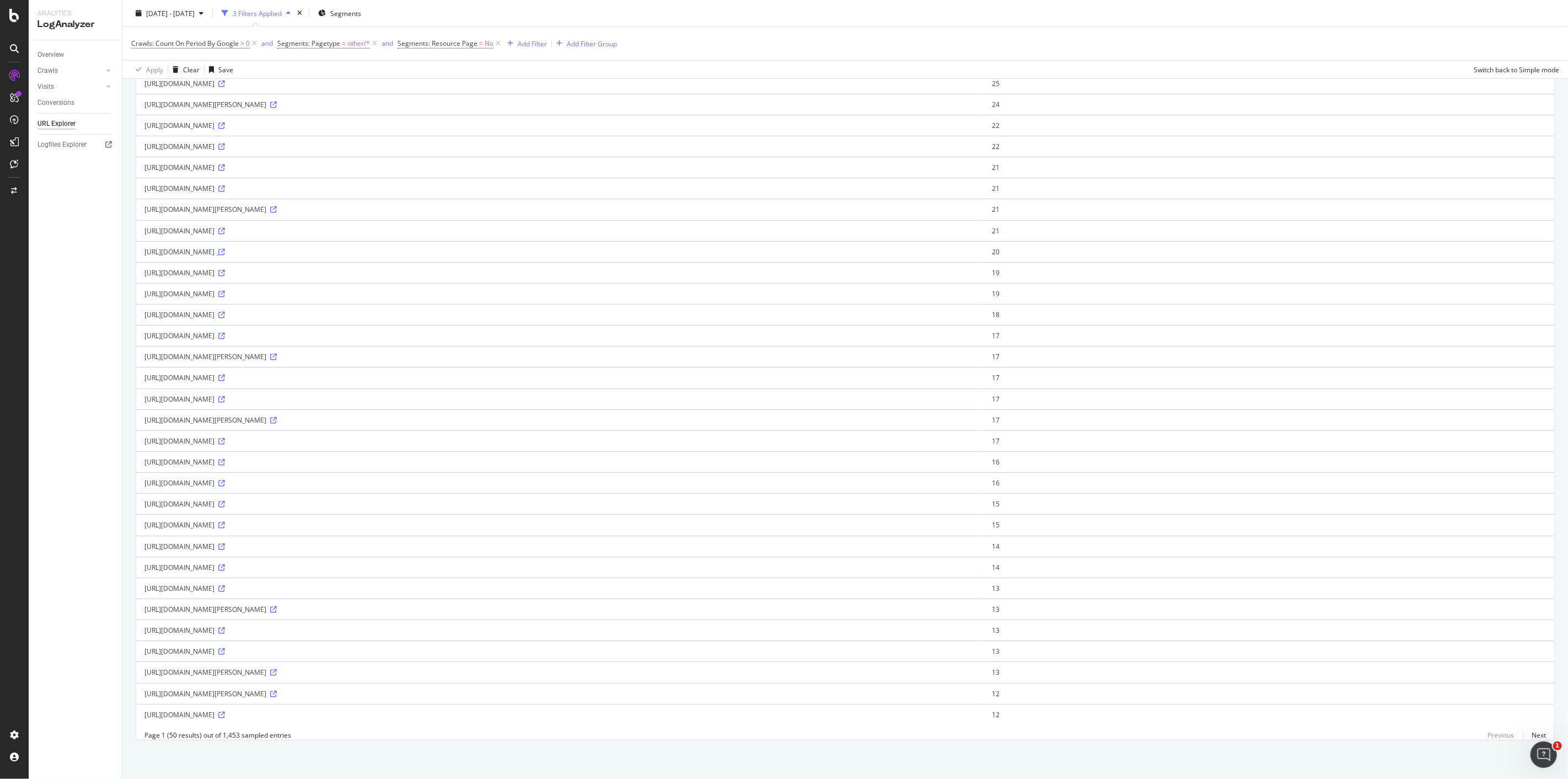
click at [225, 249] on icon at bounding box center [221, 252] width 7 height 7
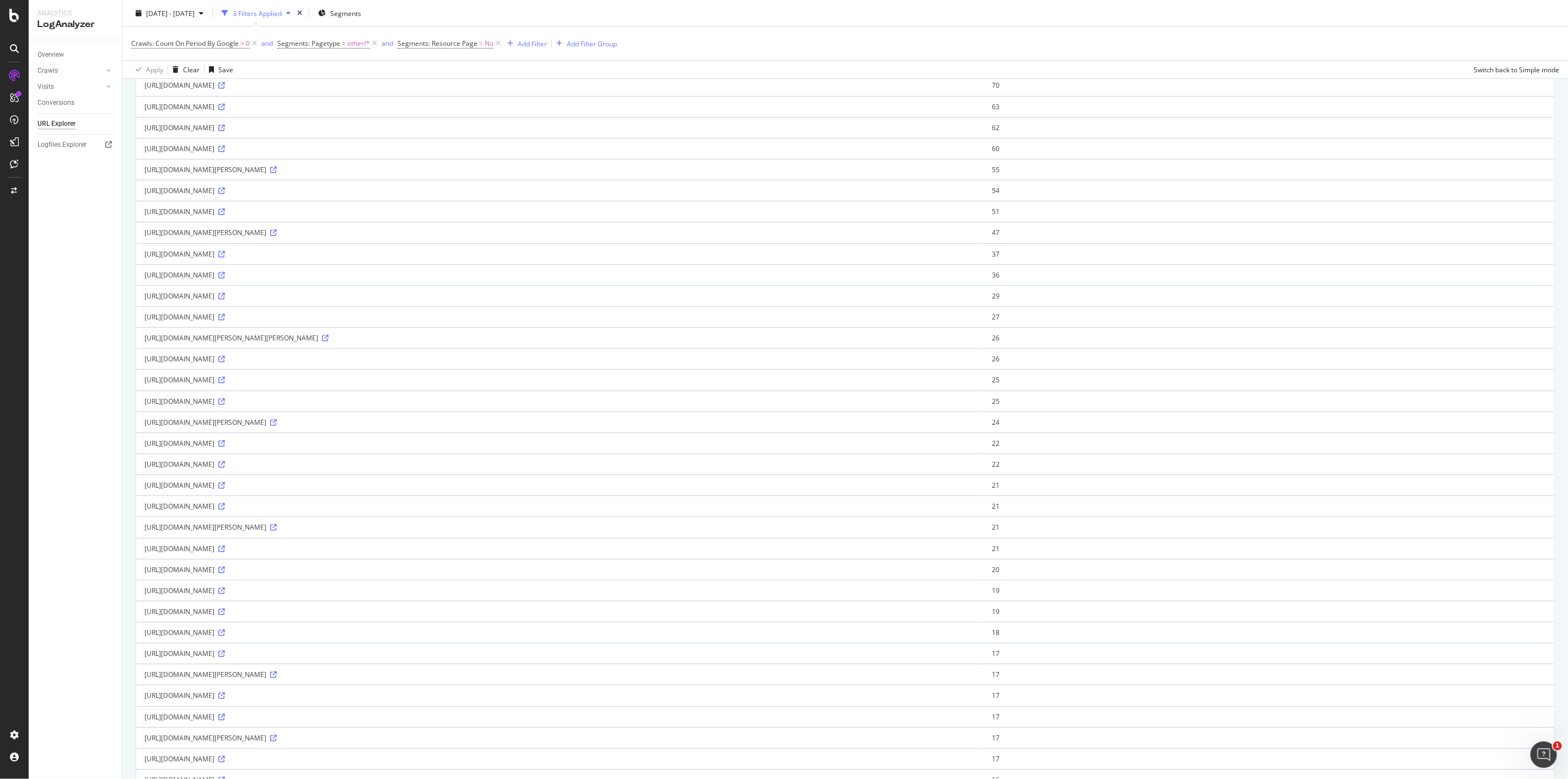
scroll to position [0, 0]
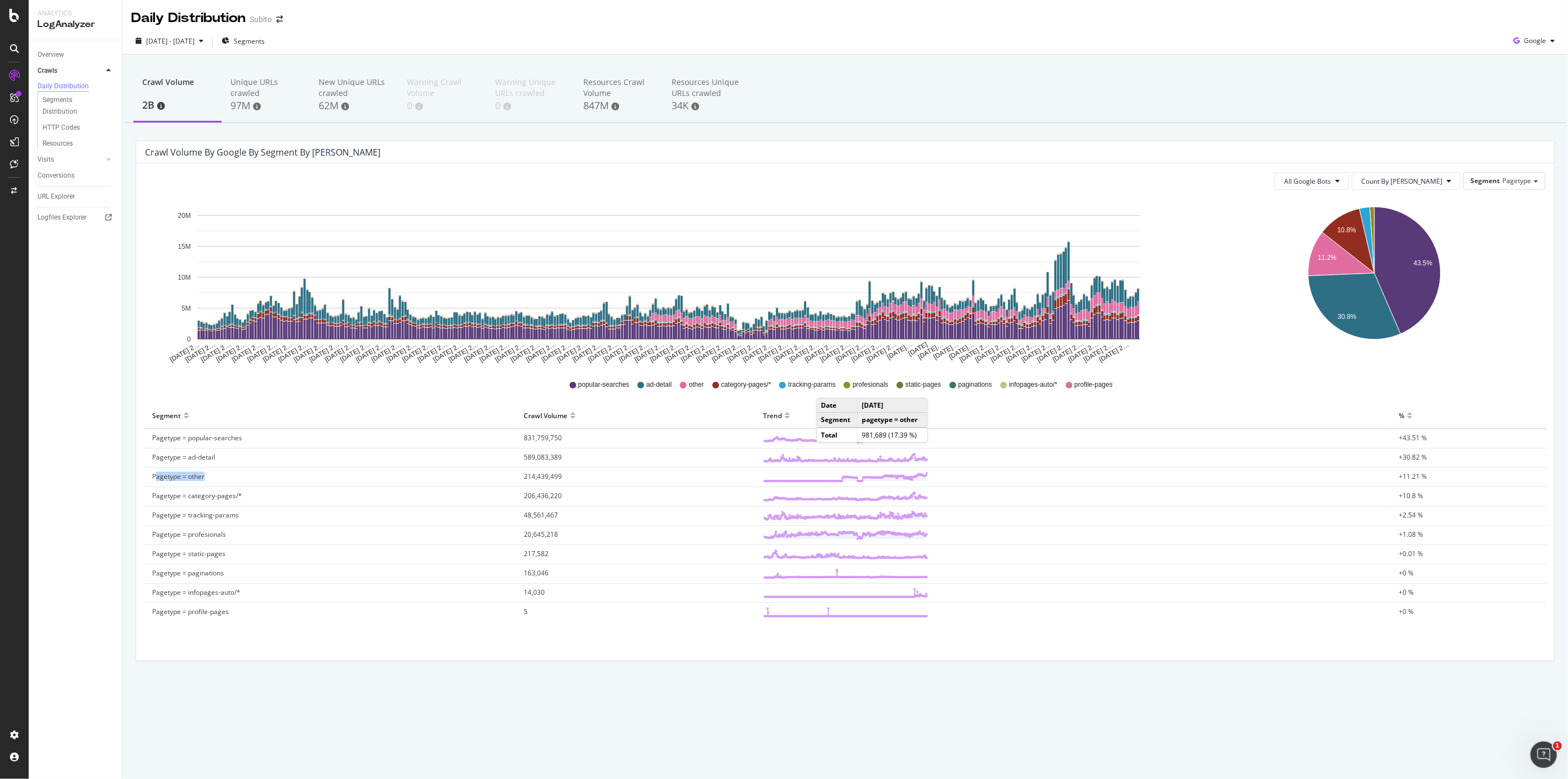
drag, startPoint x: 208, startPoint y: 470, endPoint x: 157, endPoint y: 477, distance: 51.5
click at [157, 386] on td "Pagetype = other" at bounding box center [329, 478] width 372 height 19
click at [157, 386] on span "Pagetype = other" at bounding box center [178, 476] width 52 height 10
drag, startPoint x: 166, startPoint y: 476, endPoint x: 330, endPoint y: 479, distance: 164.0
click at [330, 386] on td "Pagetype = other" at bounding box center [329, 478] width 372 height 19
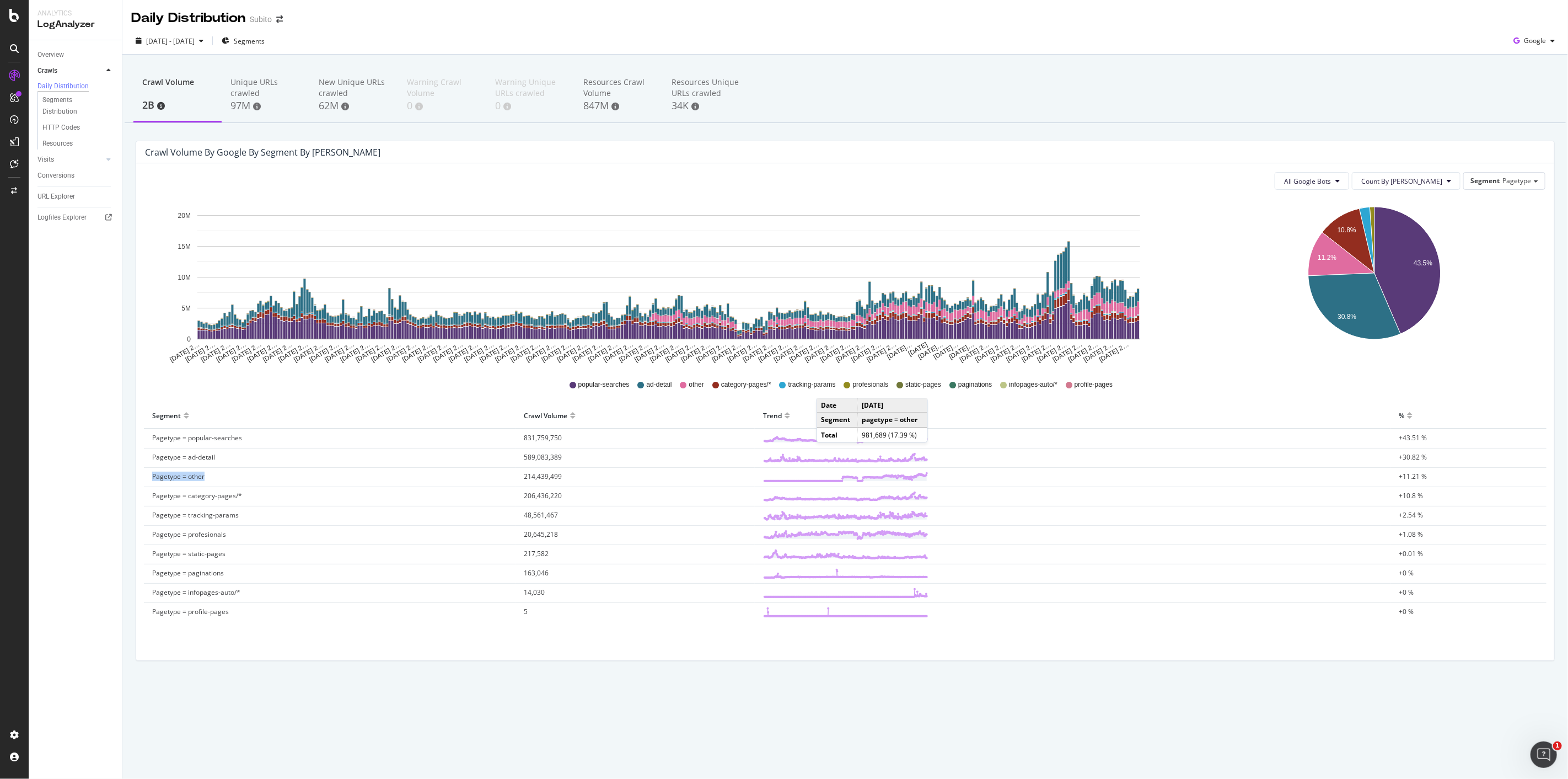
click at [330, 386] on td "Pagetype = other" at bounding box center [329, 478] width 372 height 19
drag, startPoint x: 513, startPoint y: 483, endPoint x: 1346, endPoint y: 354, distance: 842.9
click at [783, 354] on div "[DATE] 2… [DATE] 2… [DATE] 2… [DATE] 2… [DATE] 2… [DATE] 2… [DATE] 2… [DATE] 2……" at bounding box center [846, 416] width 1401 height 434
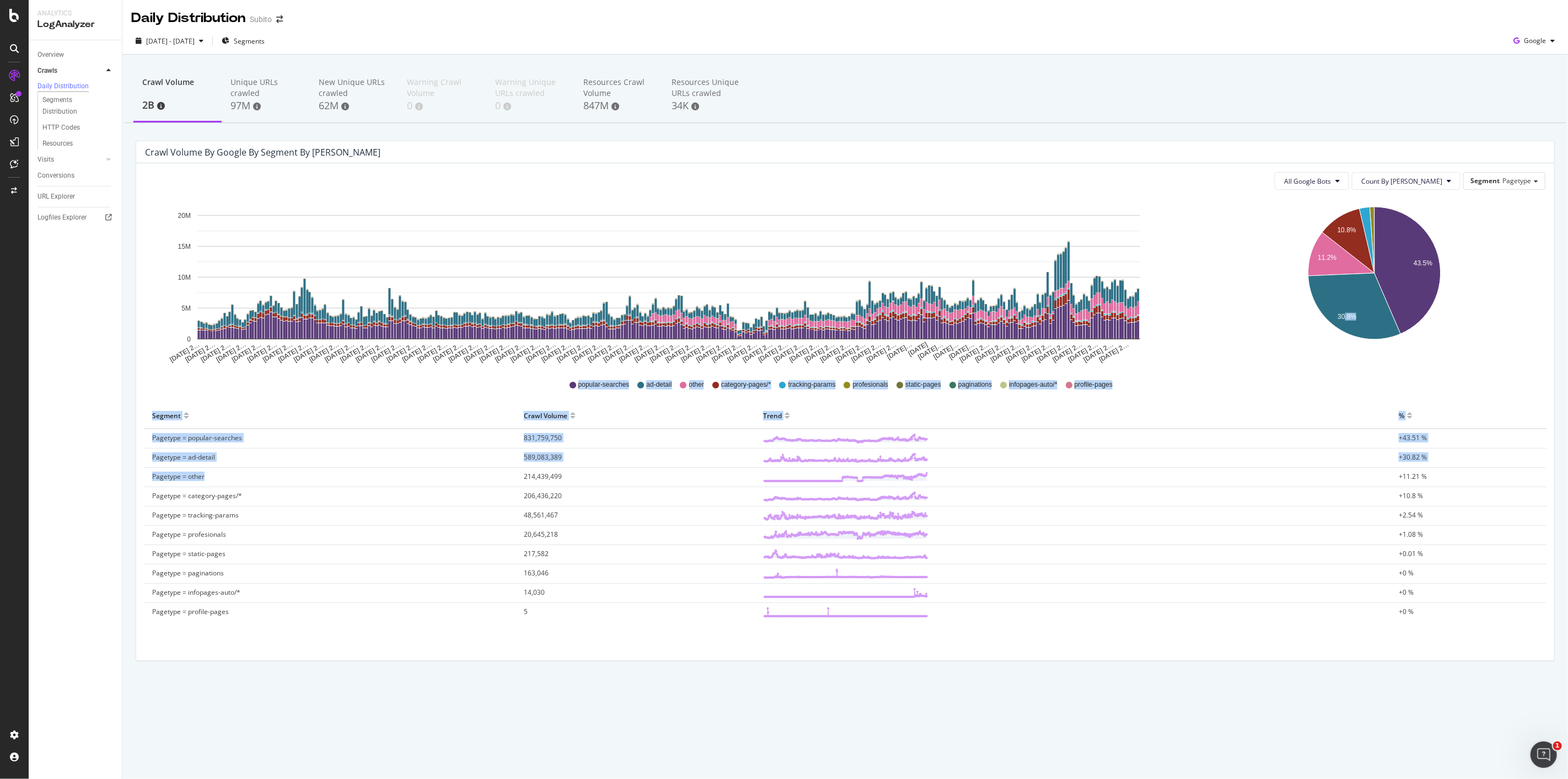
click at [783, 367] on div "[DATE] 2… [DATE] 2… [DATE] 2… [DATE] 2… [DATE] 2… [DATE] 2… [DATE] 2… [DATE] 2……" at bounding box center [846, 416] width 1401 height 434
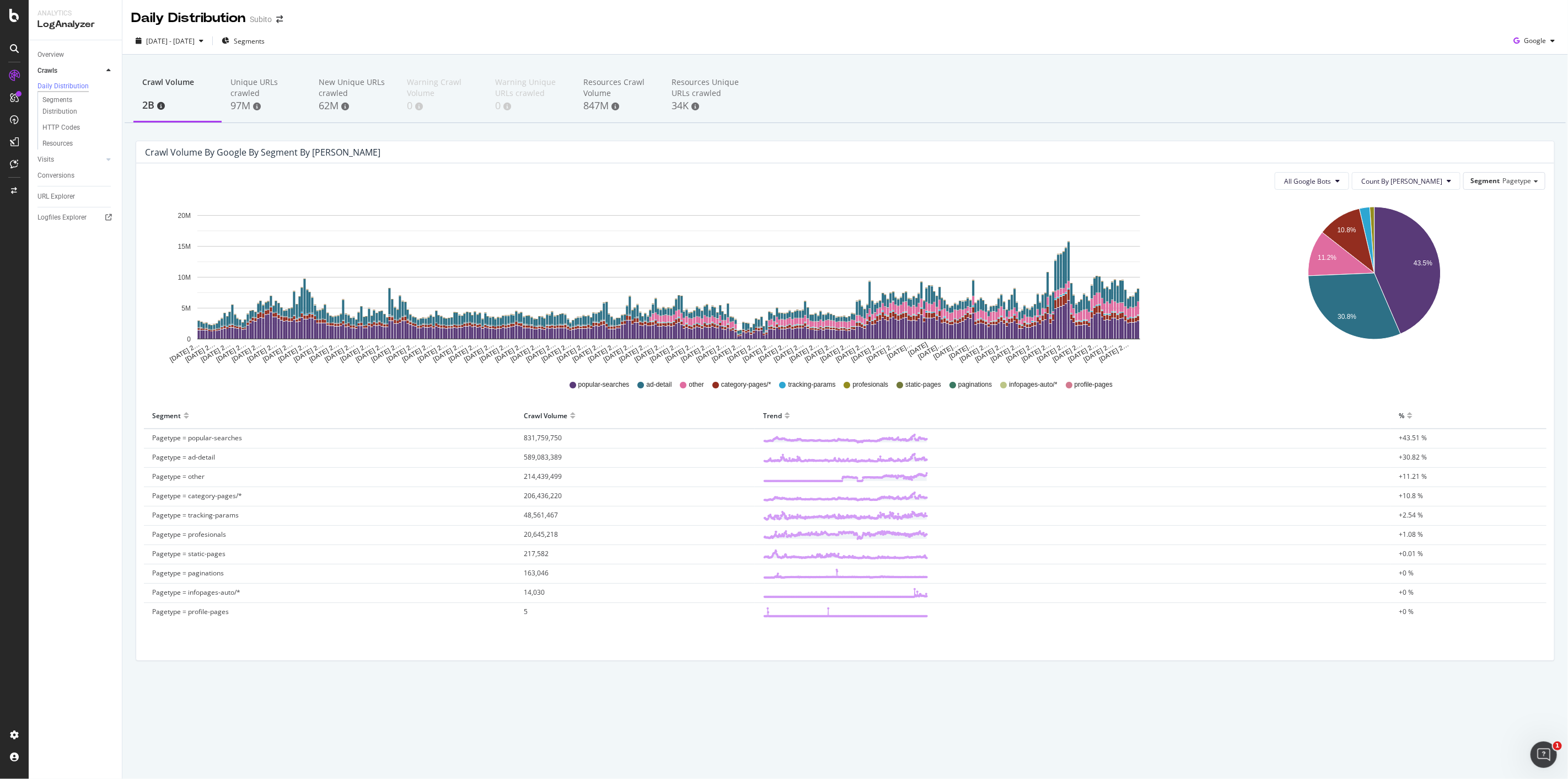
drag, startPoint x: 1368, startPoint y: 235, endPoint x: 1190, endPoint y: 257, distance: 179.4
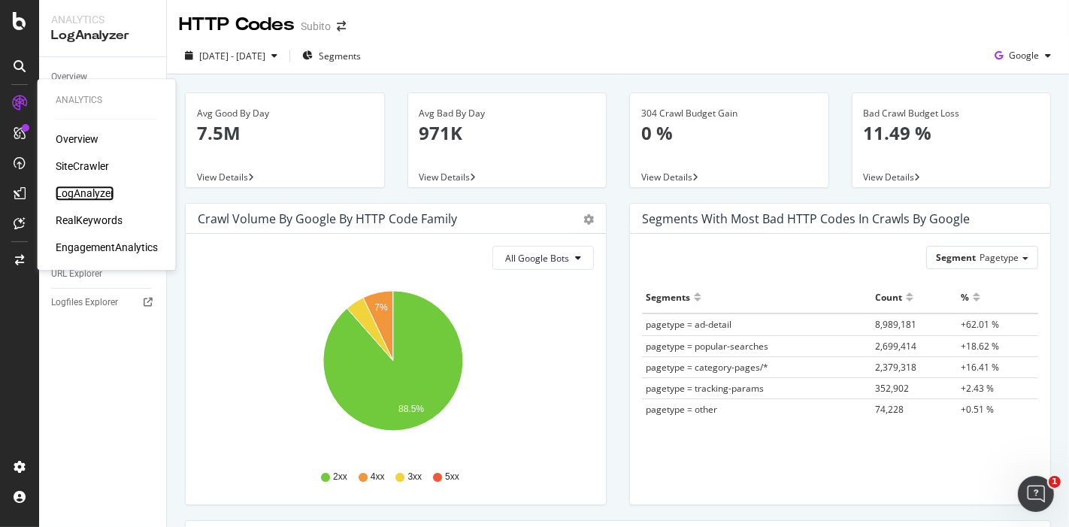
click at [92, 195] on div "LogAnalyzer" at bounding box center [85, 193] width 59 height 15
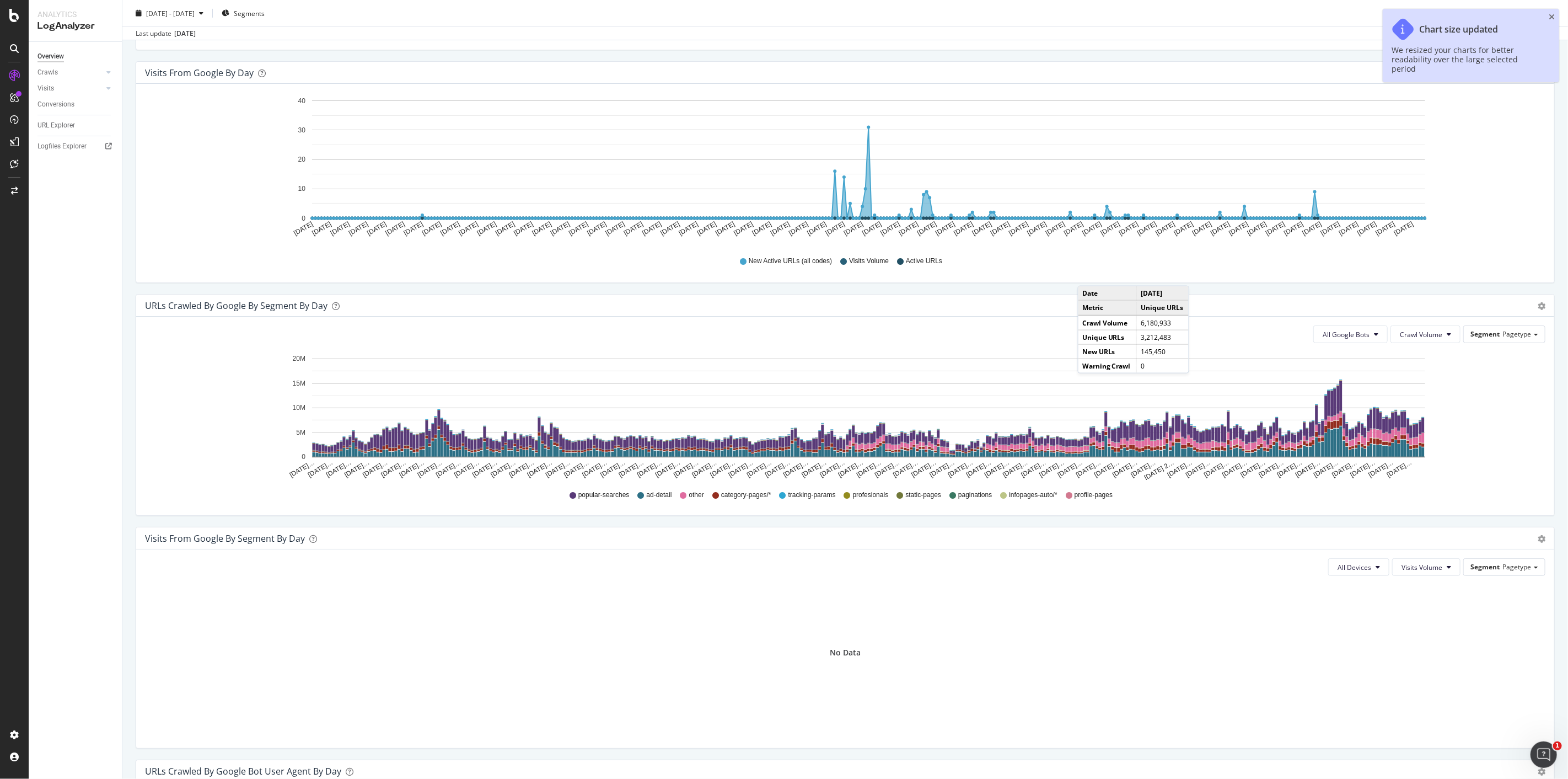
scroll to position [367, 0]
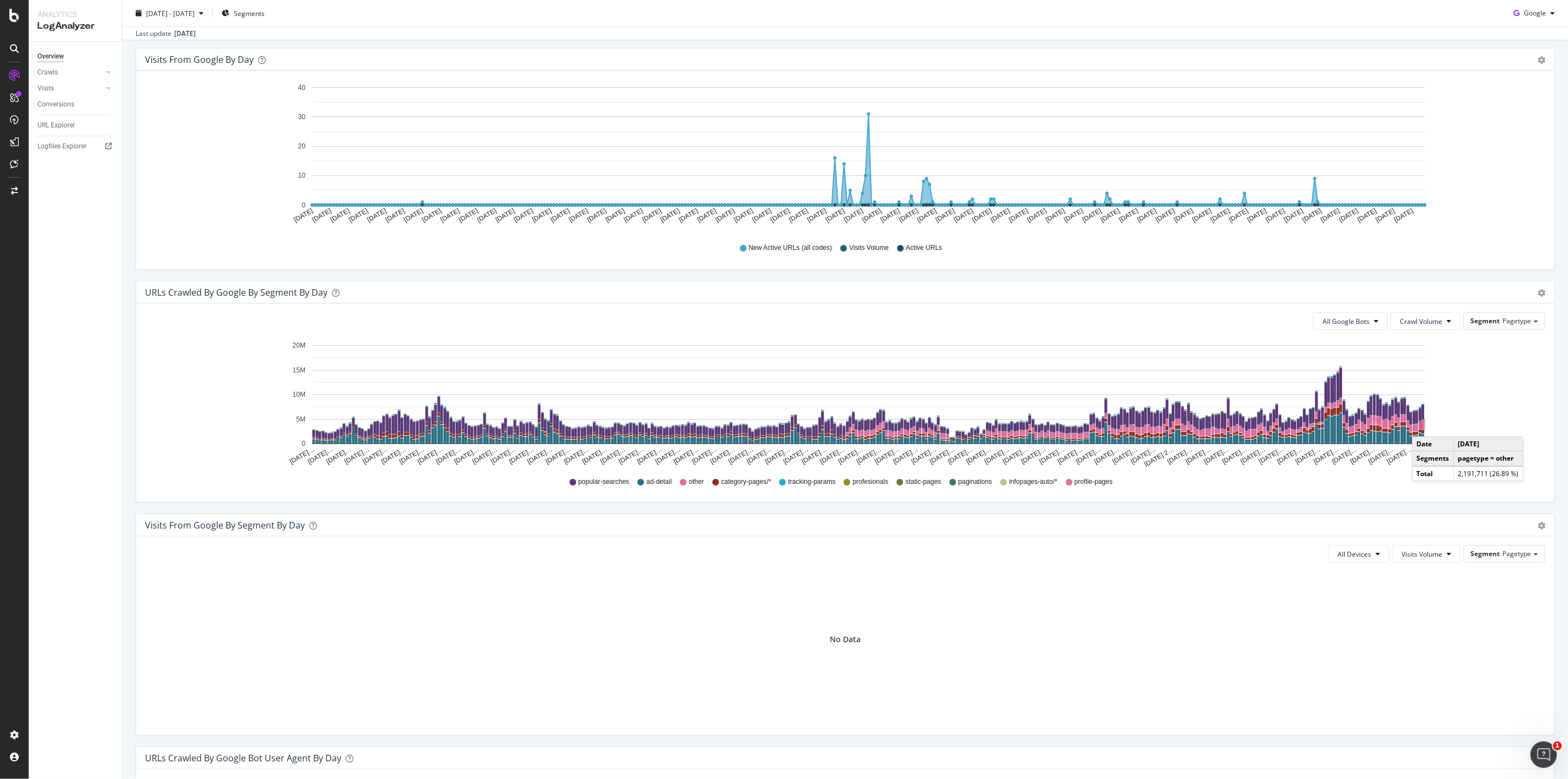
click at [1424, 425] on rect "A chart." at bounding box center [1424, 425] width 3 height 10
